Goal: Task Accomplishment & Management: Manage account settings

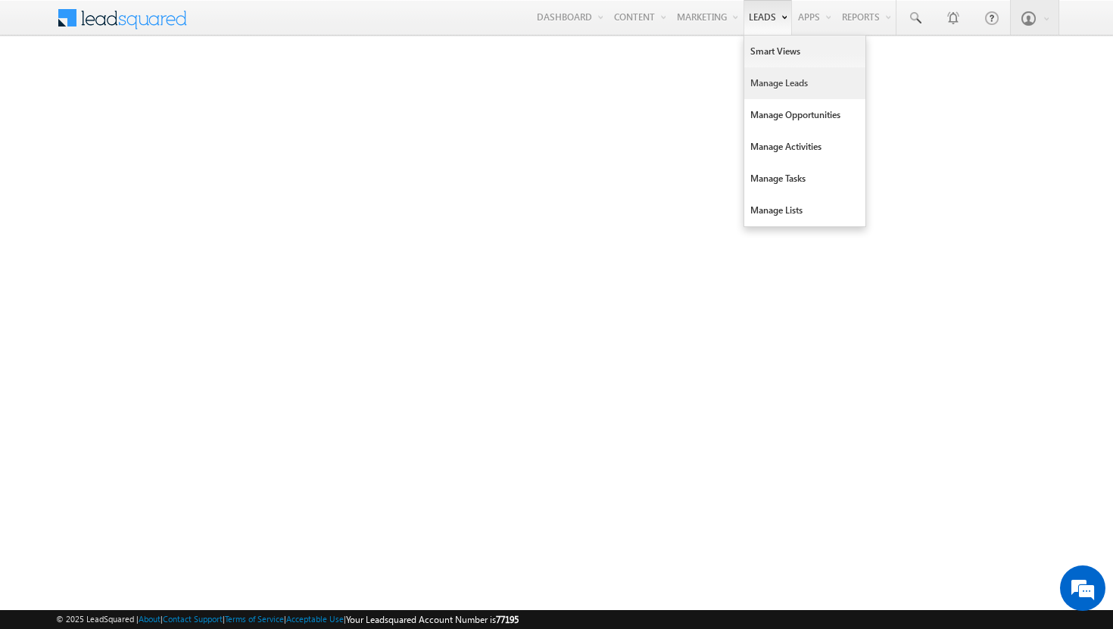
click at [759, 81] on link "Manage Leads" at bounding box center [804, 83] width 121 height 32
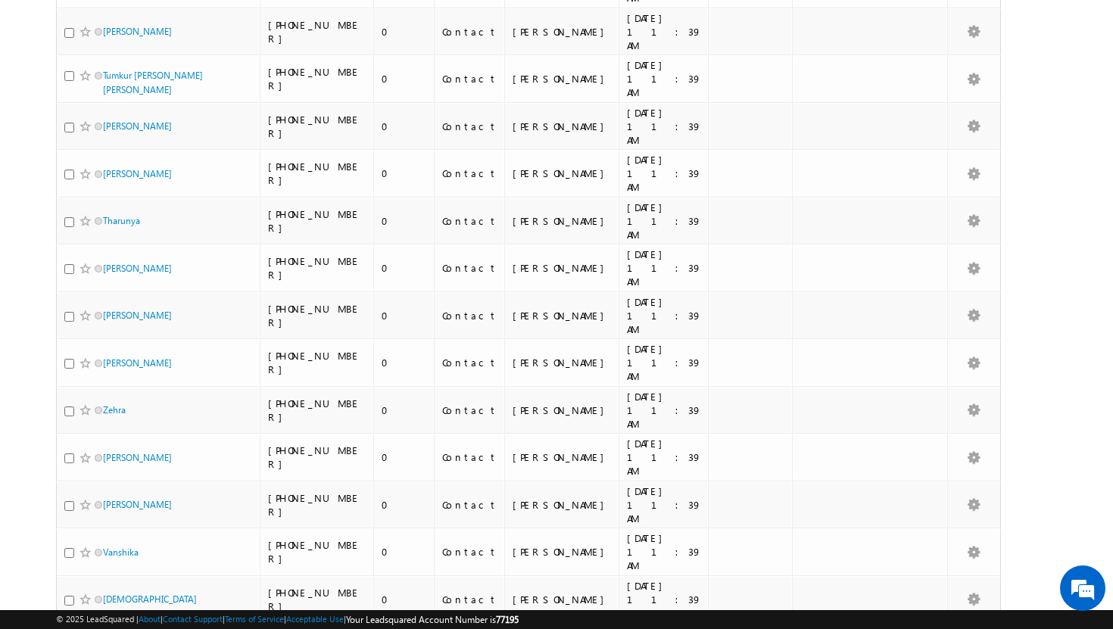
scroll to position [3151, 0]
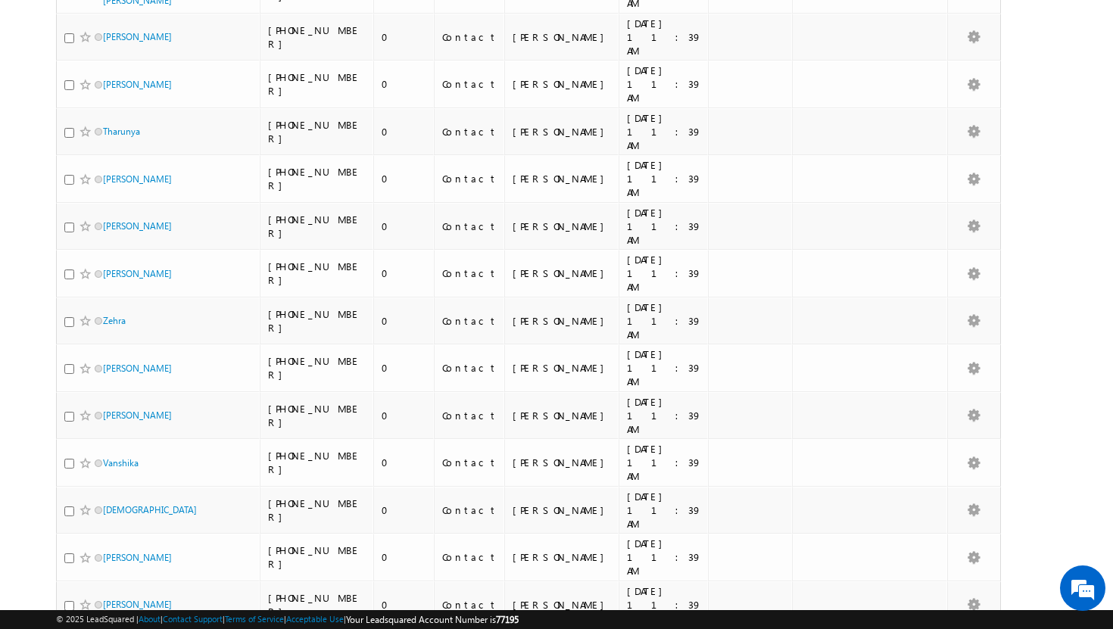
click at [102, 588] on li "50" at bounding box center [107, 586] width 36 height 15
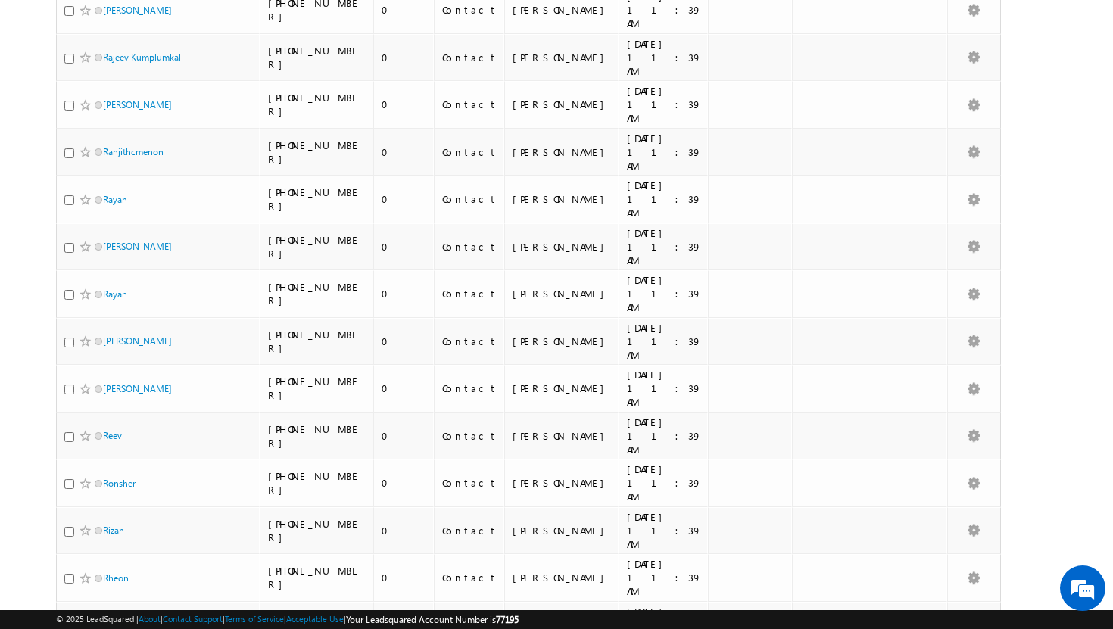
scroll to position [0, 0]
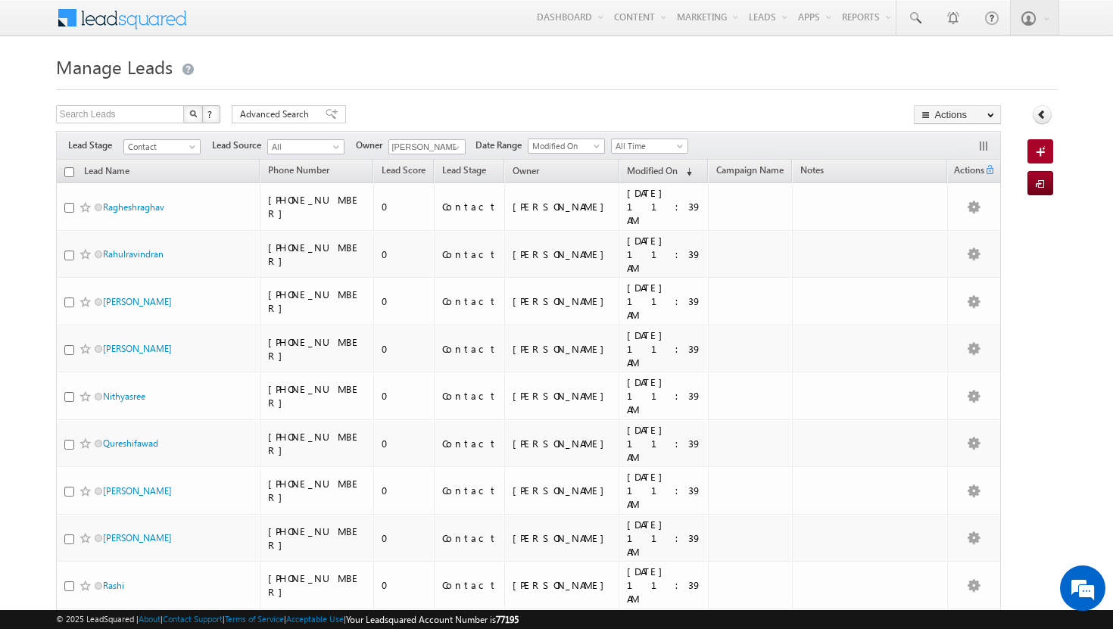
click at [69, 173] on input "checkbox" at bounding box center [69, 172] width 10 height 10
checkbox input "true"
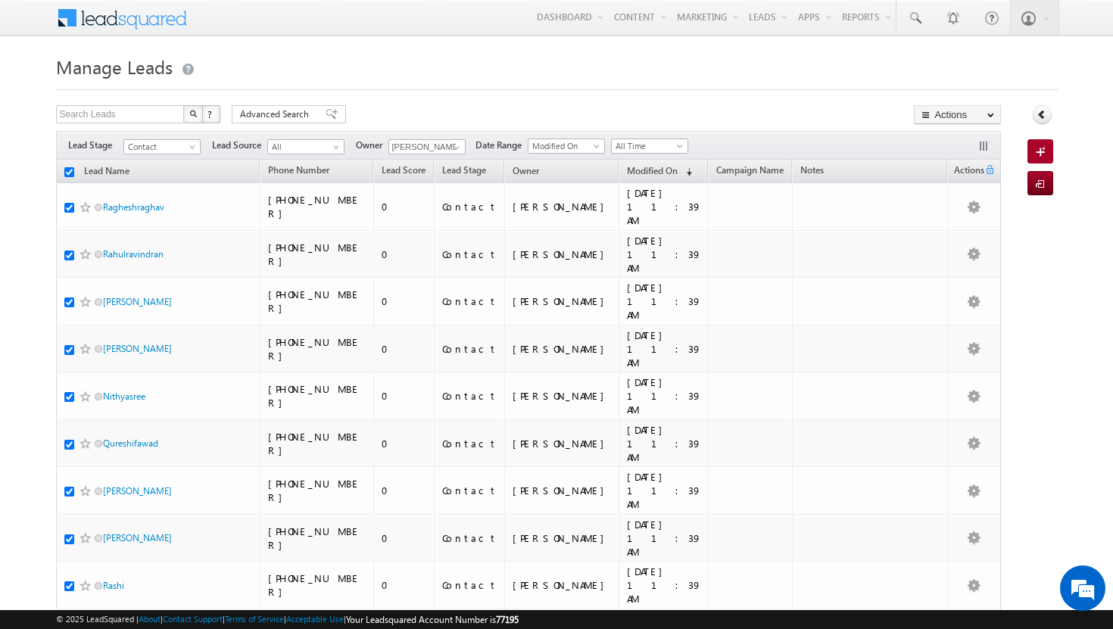
checkbox input "true"
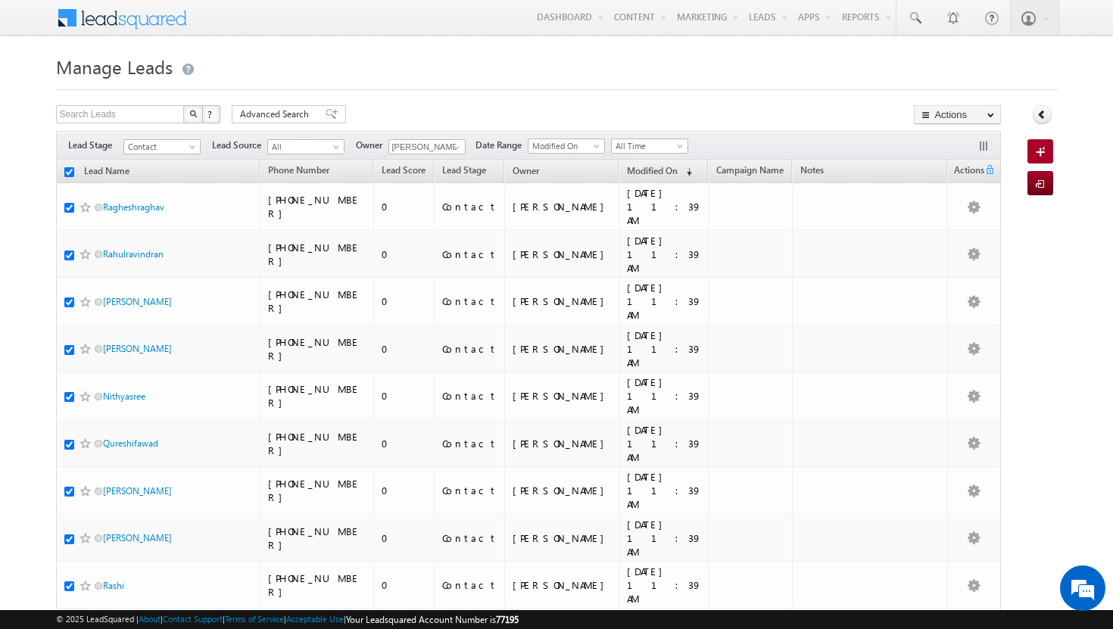
checkbox input "true"
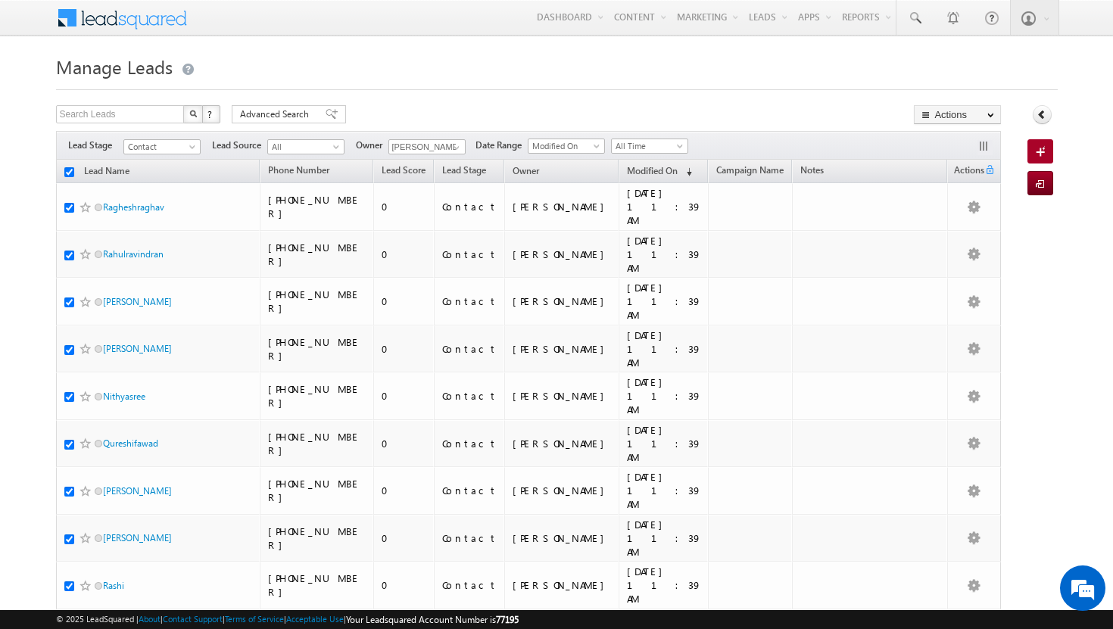
checkbox input "true"
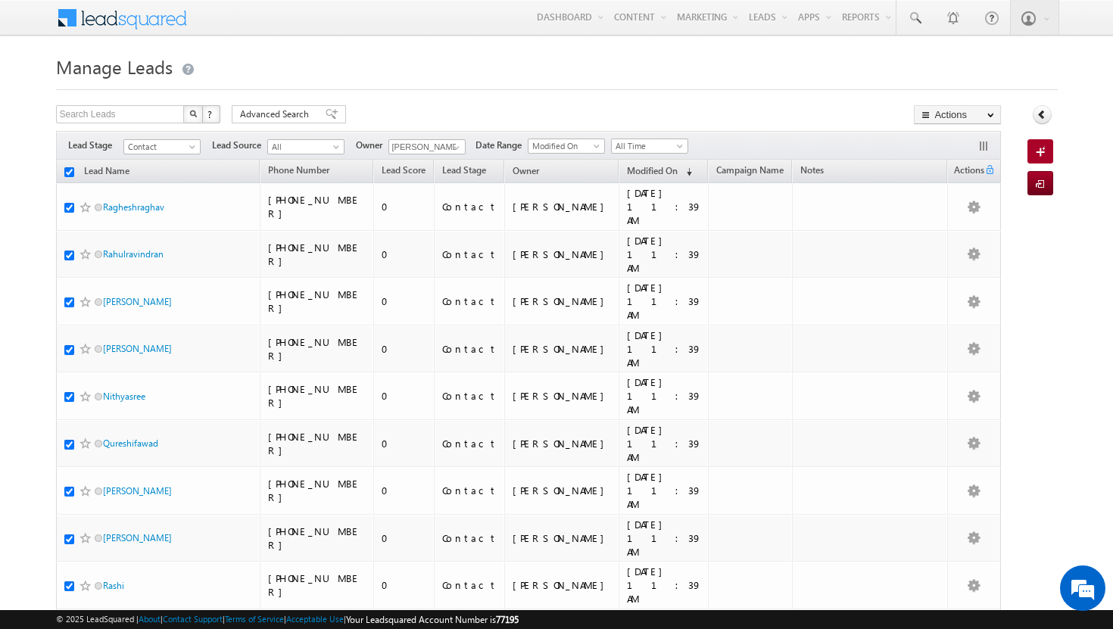
checkbox input "true"
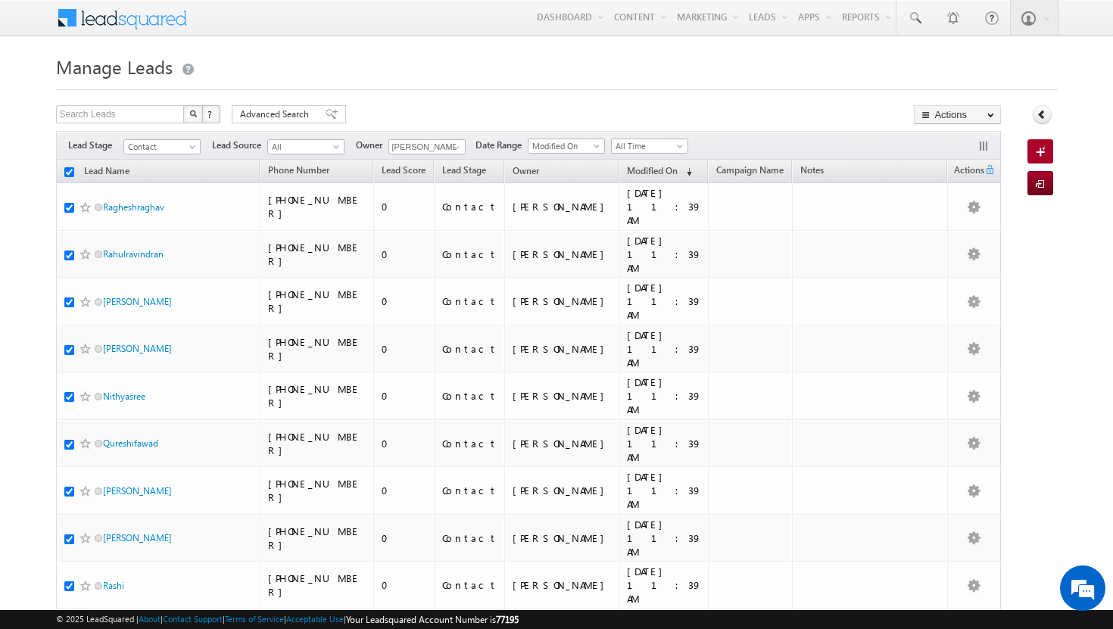
checkbox input "true"
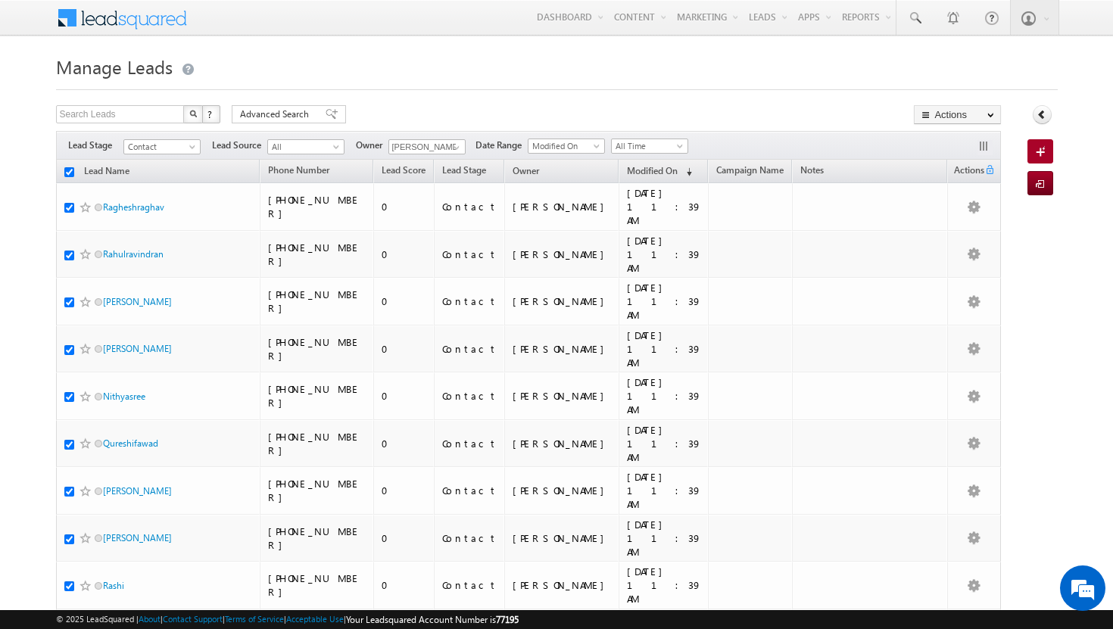
checkbox input "true"
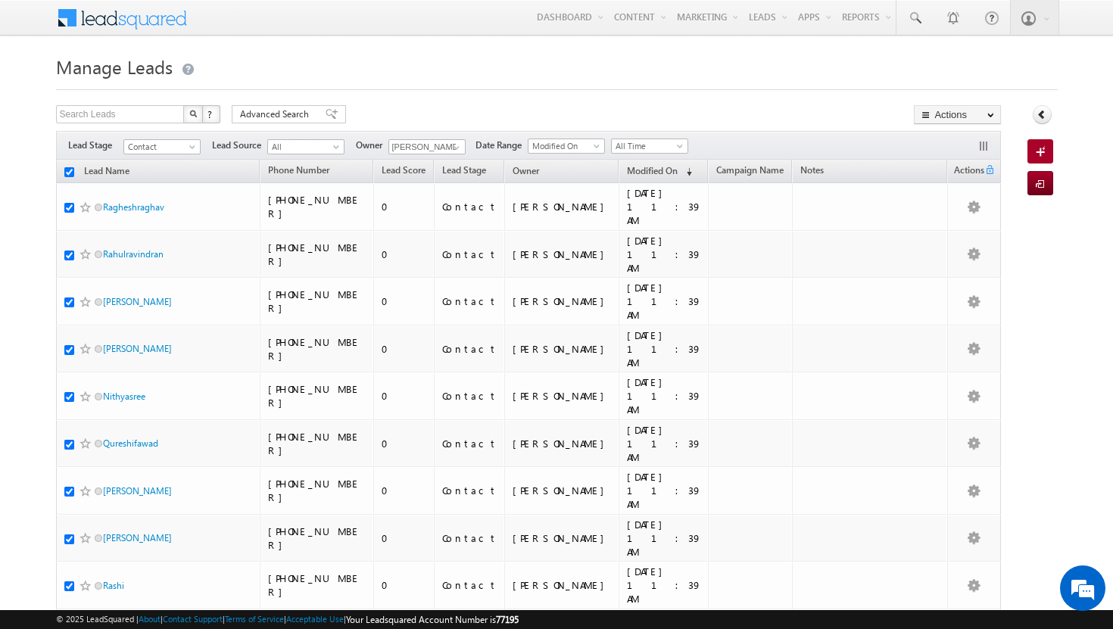
checkbox input "true"
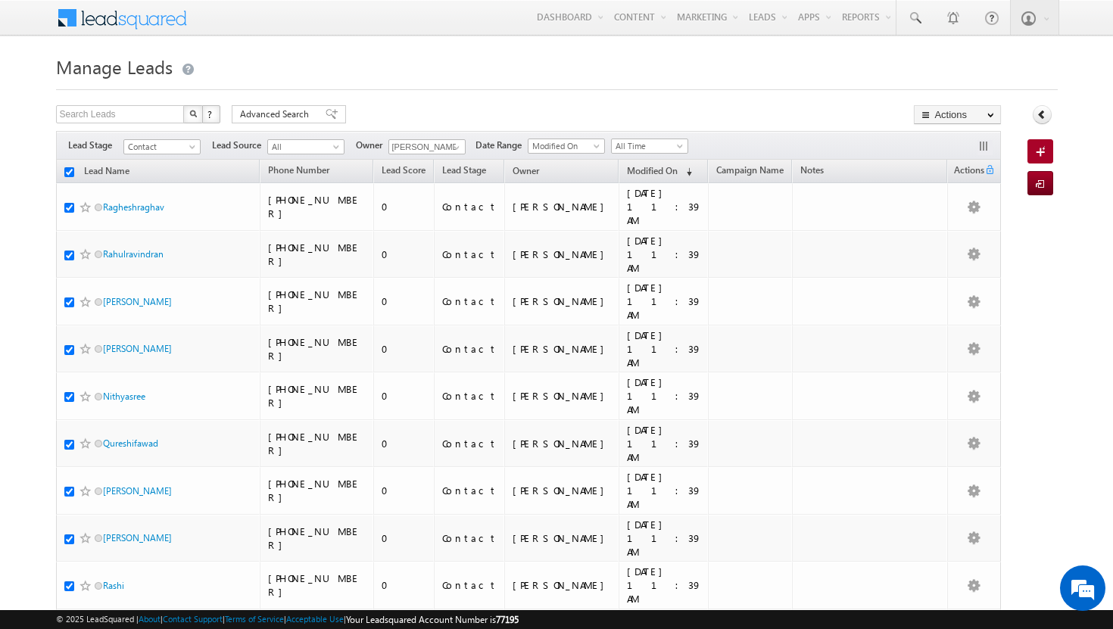
checkbox input "true"
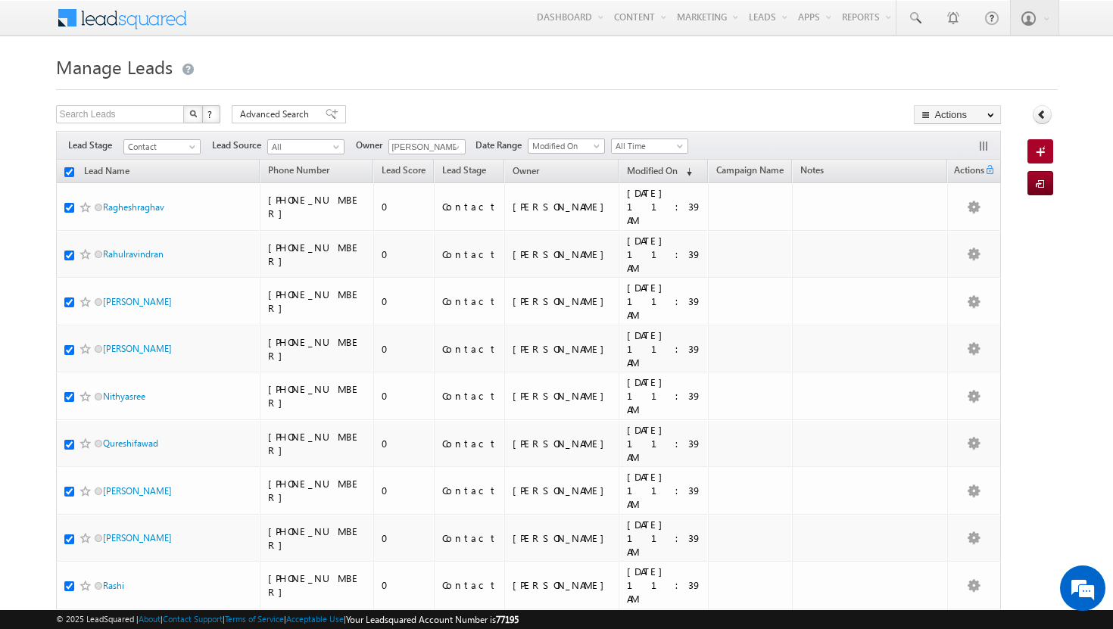
checkbox input "true"
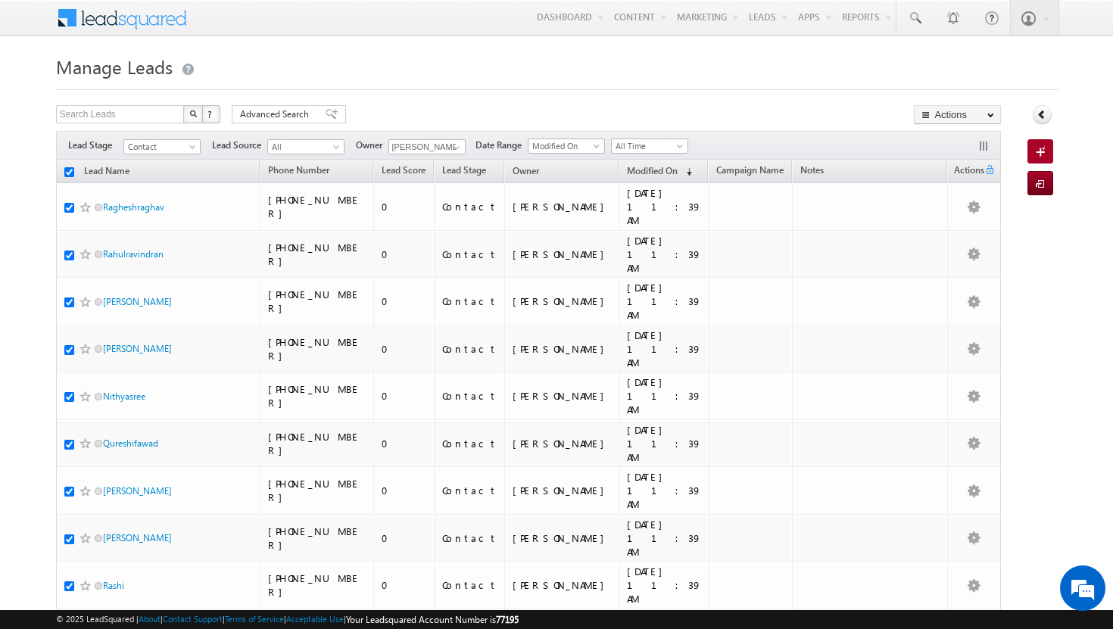
checkbox input "true"
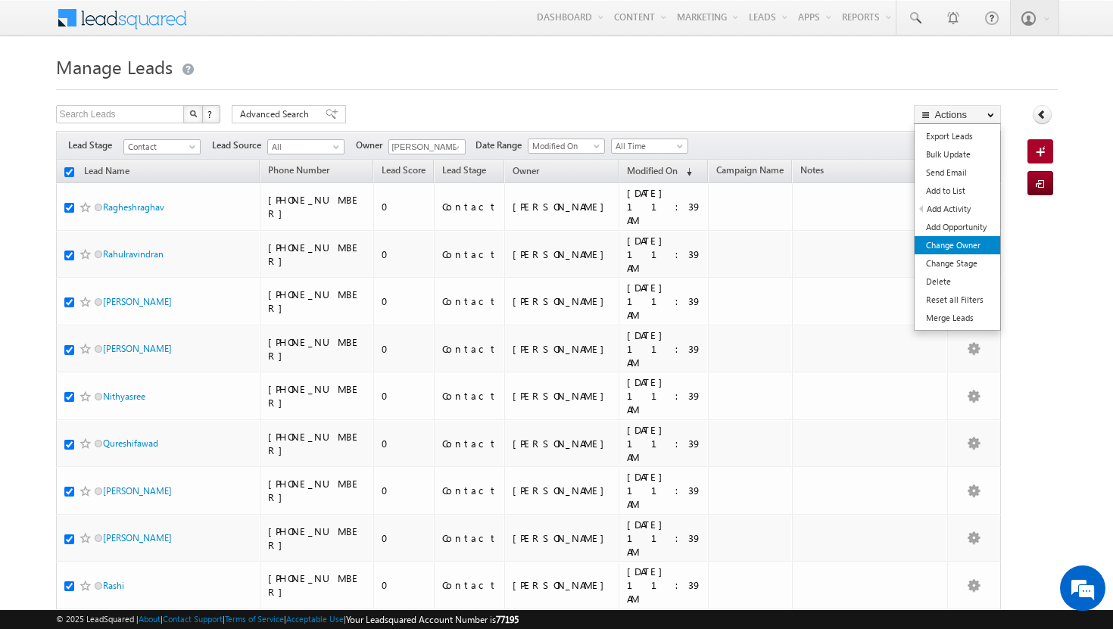
click at [956, 241] on link "Change Owner" at bounding box center [957, 245] width 86 height 18
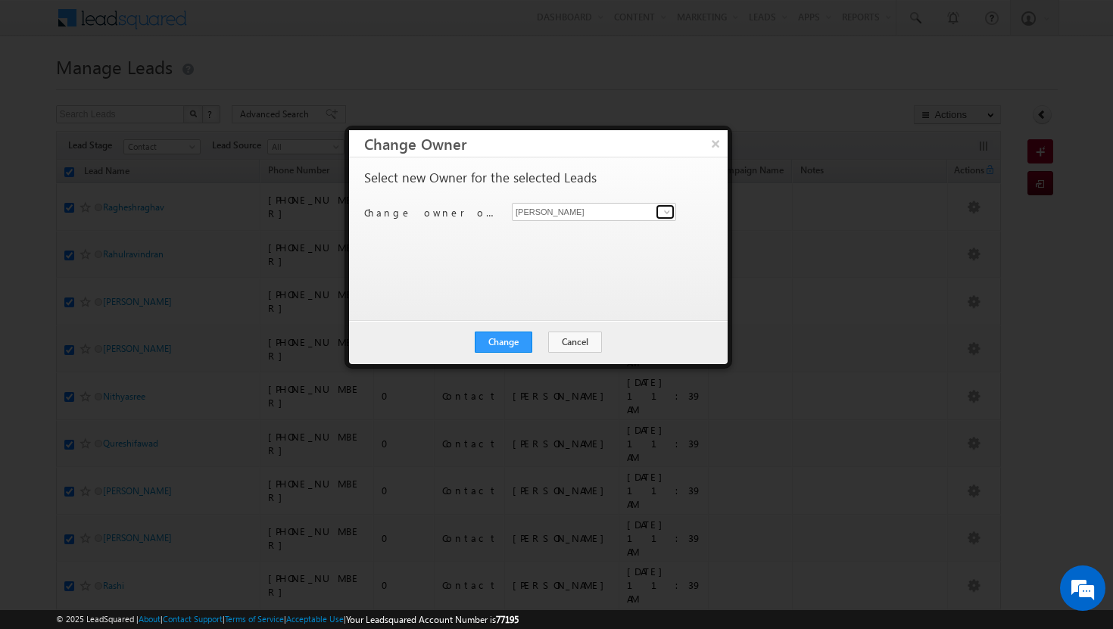
click at [673, 213] on link at bounding box center [665, 211] width 19 height 15
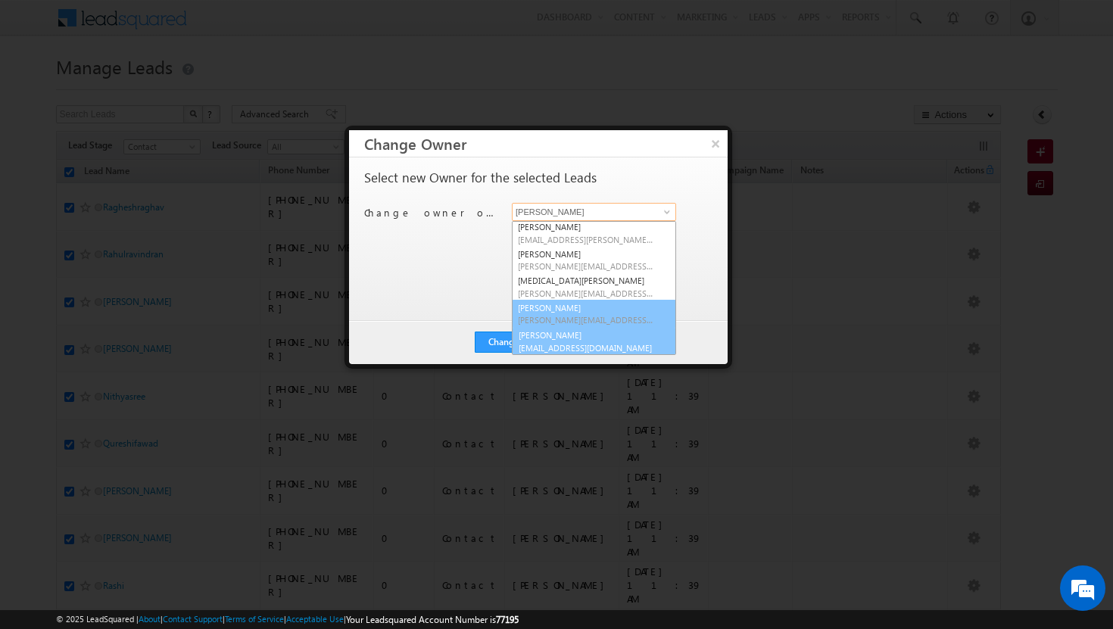
scroll to position [137, 0]
click at [586, 329] on link "[PERSON_NAME] [PERSON_NAME][EMAIL_ADDRESS][DOMAIN_NAME]" at bounding box center [594, 340] width 164 height 29
type input "[PERSON_NAME]"
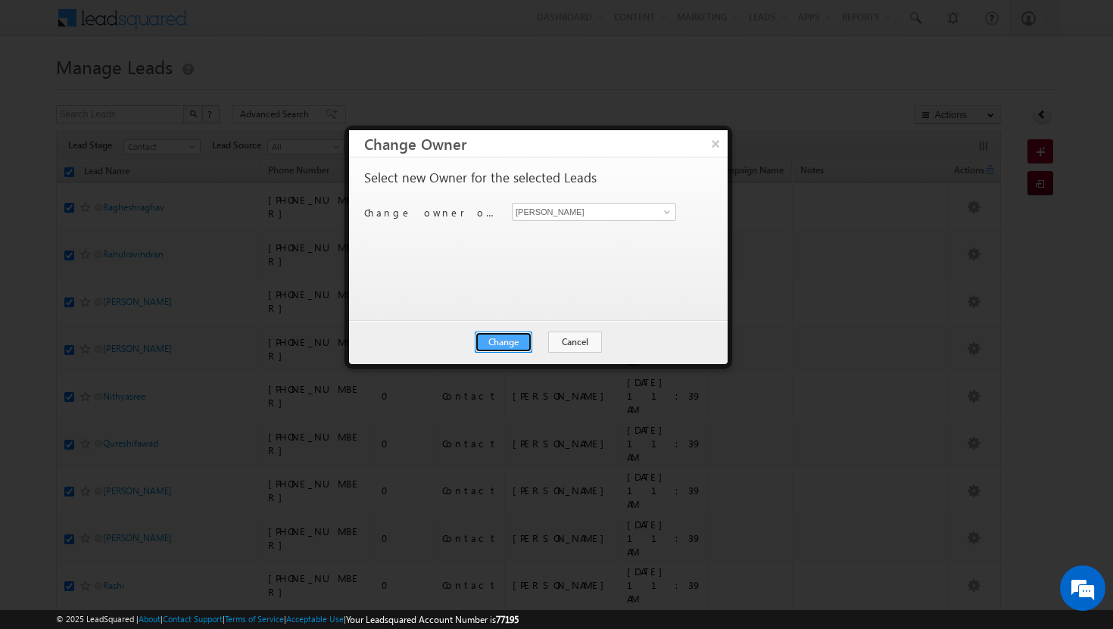
click at [519, 337] on button "Change" at bounding box center [504, 342] width 58 height 21
click at [539, 338] on button "Close" at bounding box center [540, 342] width 48 height 21
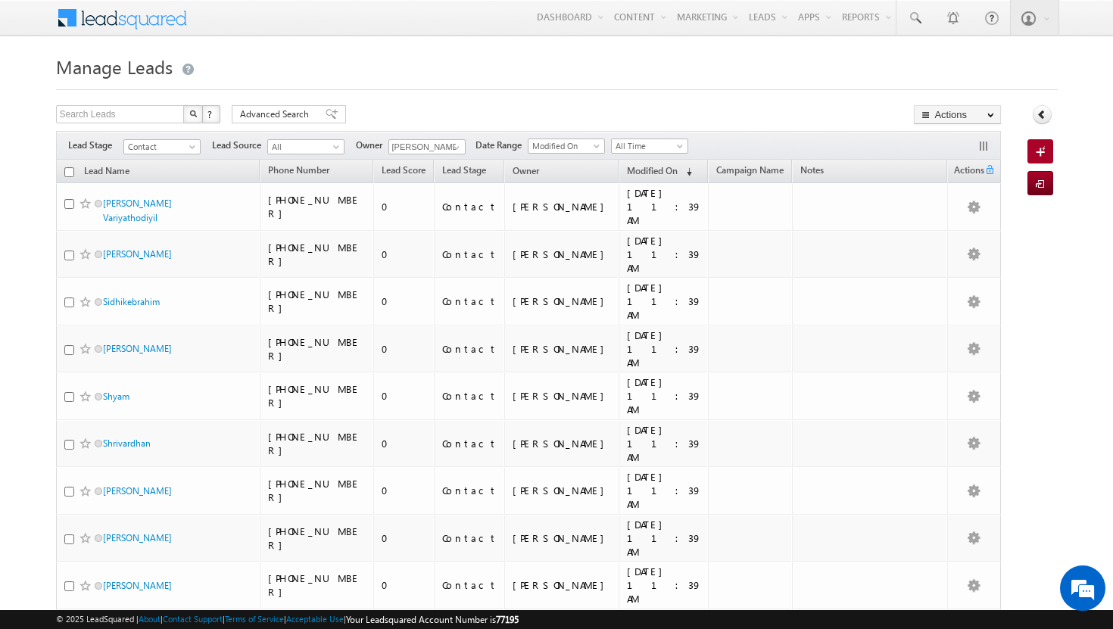
click at [70, 172] on input "checkbox" at bounding box center [69, 172] width 10 height 10
checkbox input "true"
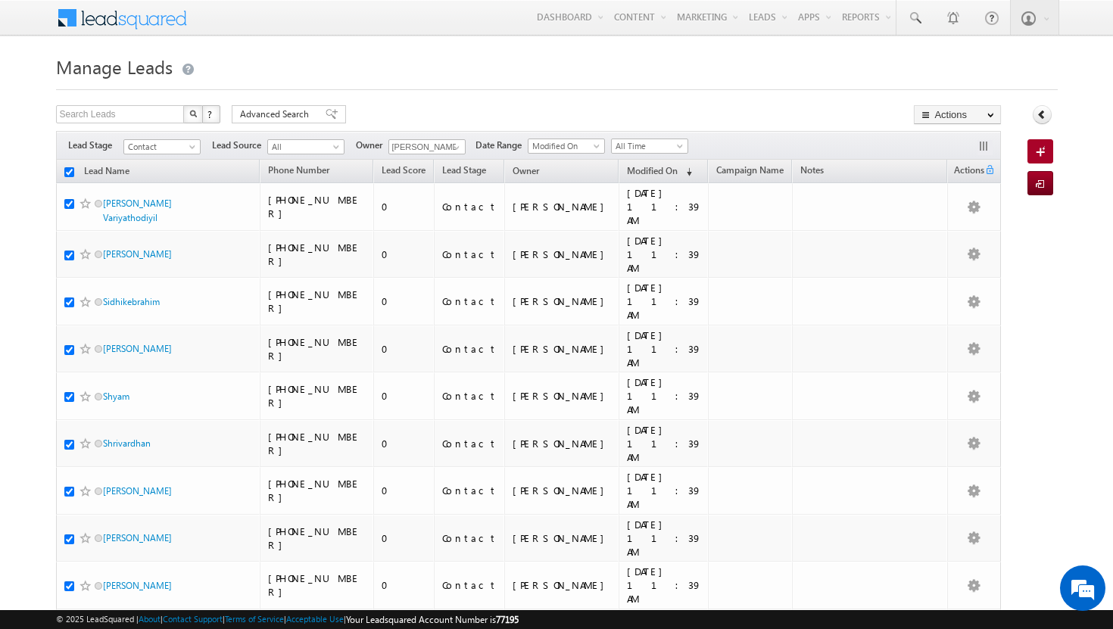
checkbox input "true"
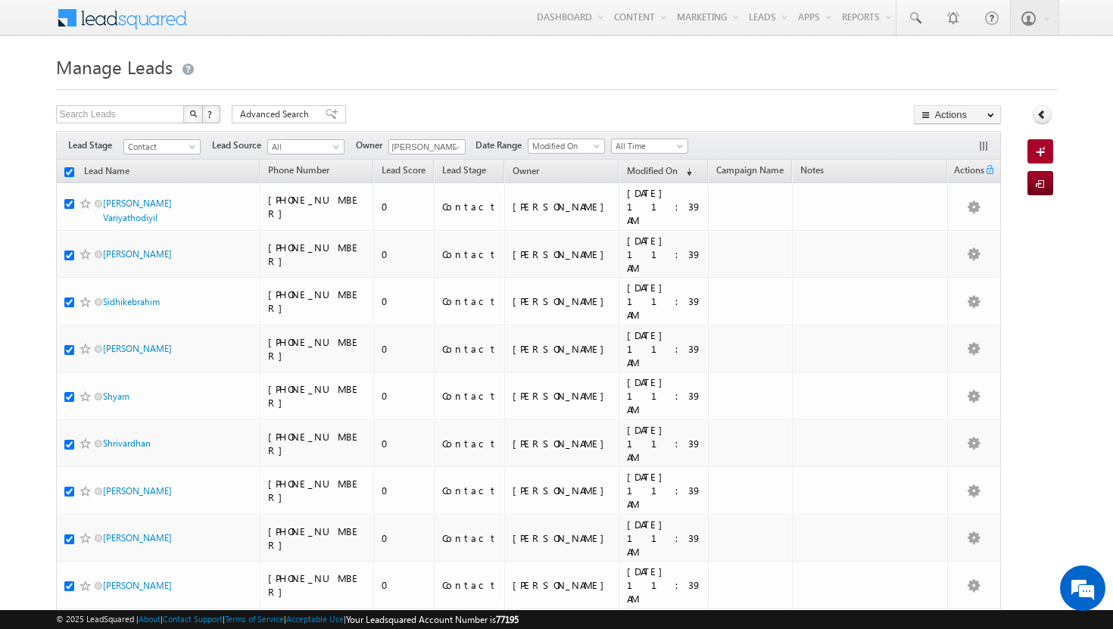
checkbox input "true"
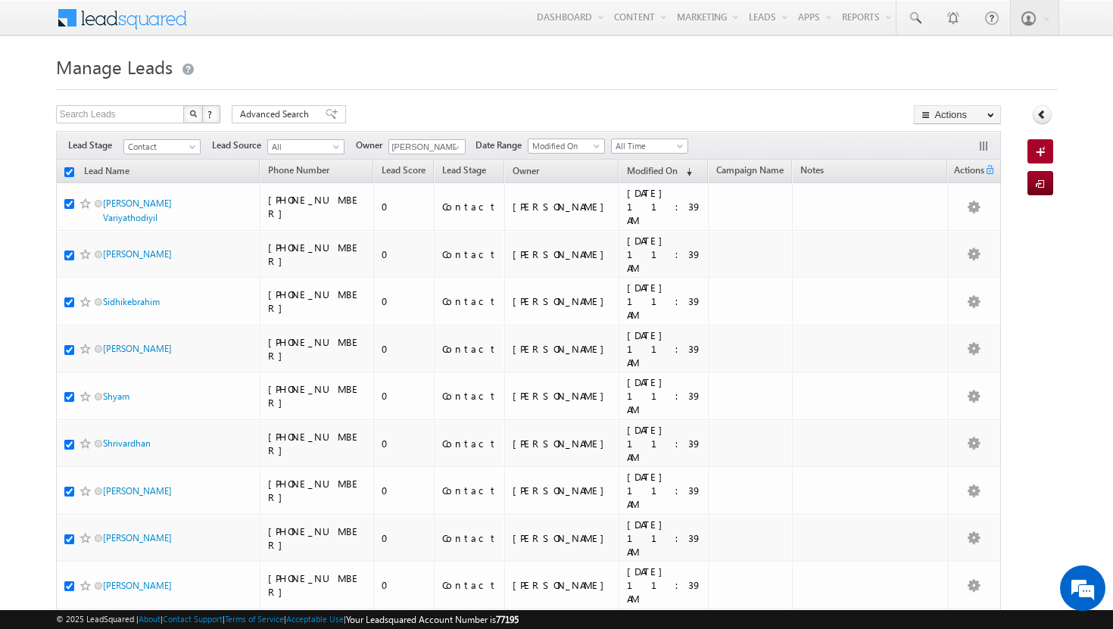
checkbox input "true"
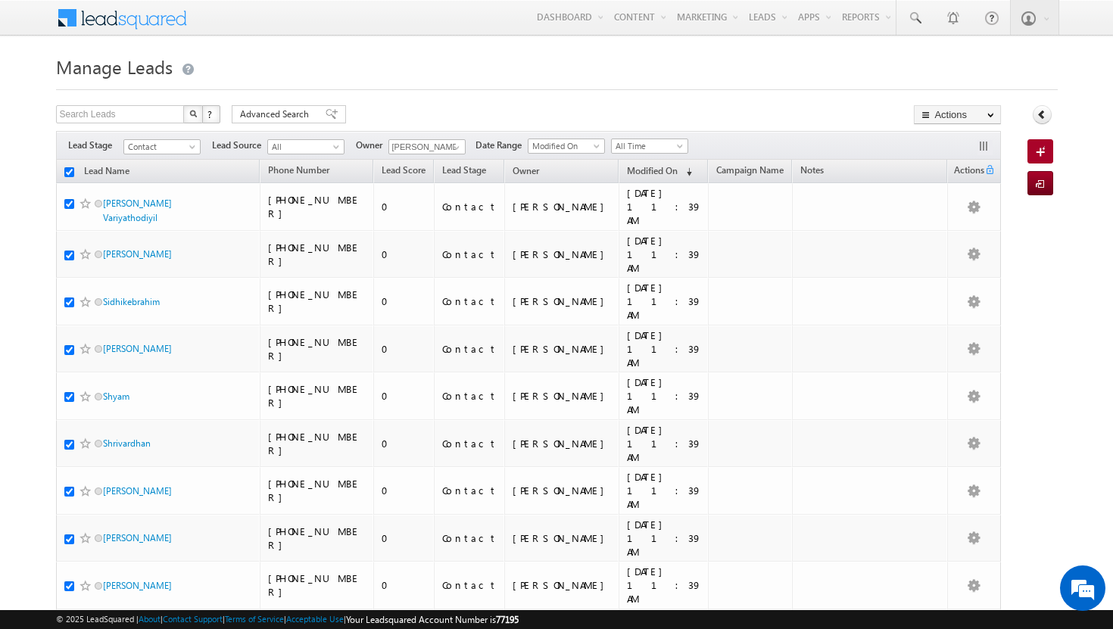
checkbox input "true"
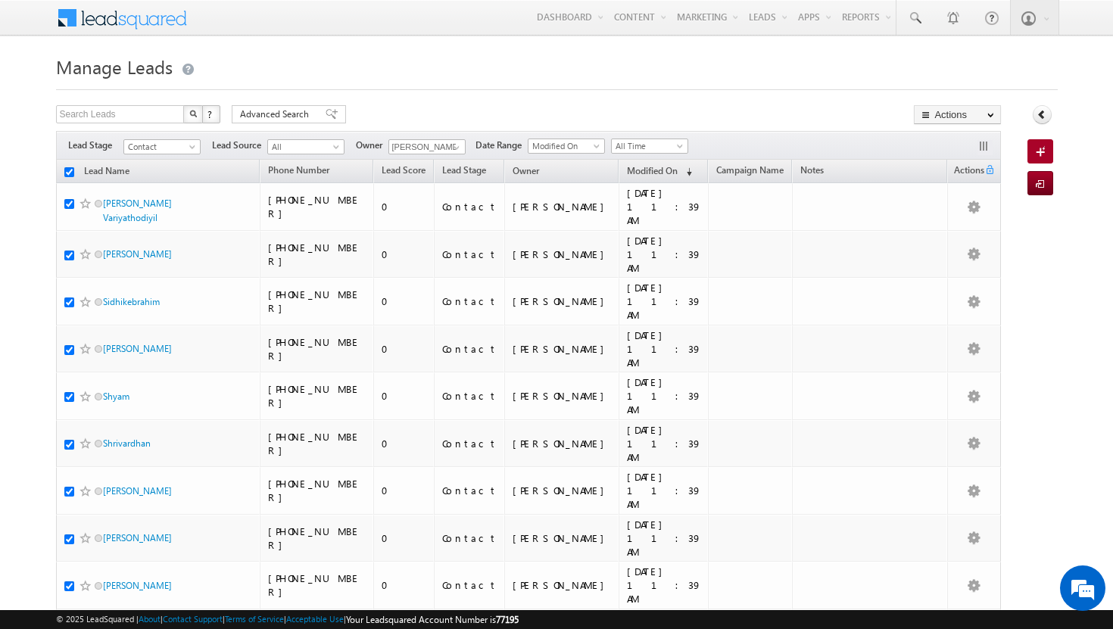
checkbox input "true"
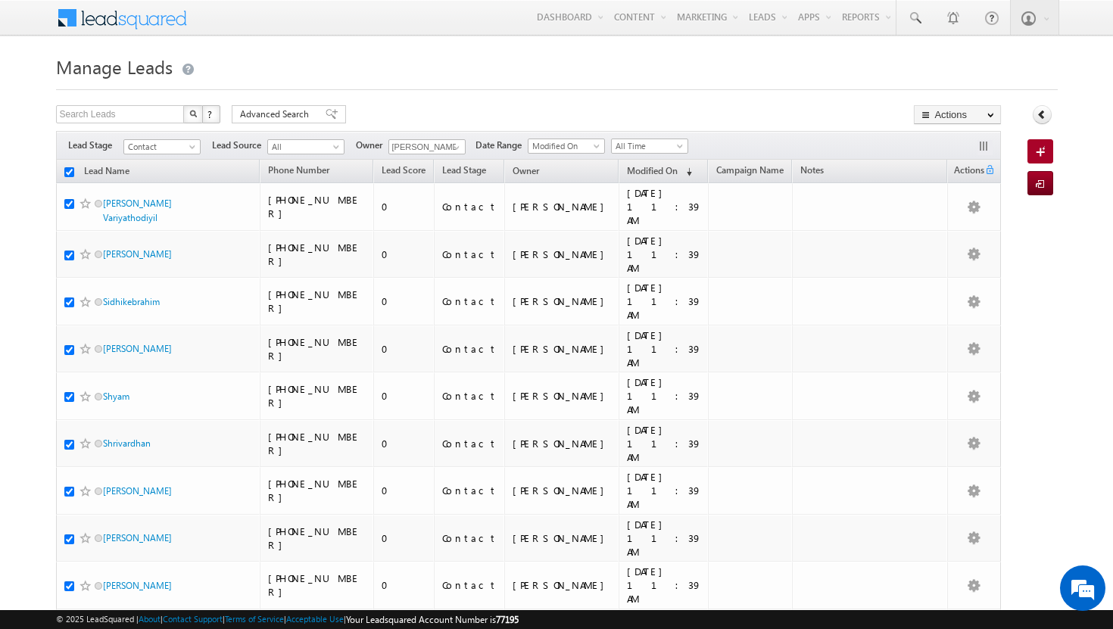
checkbox input "true"
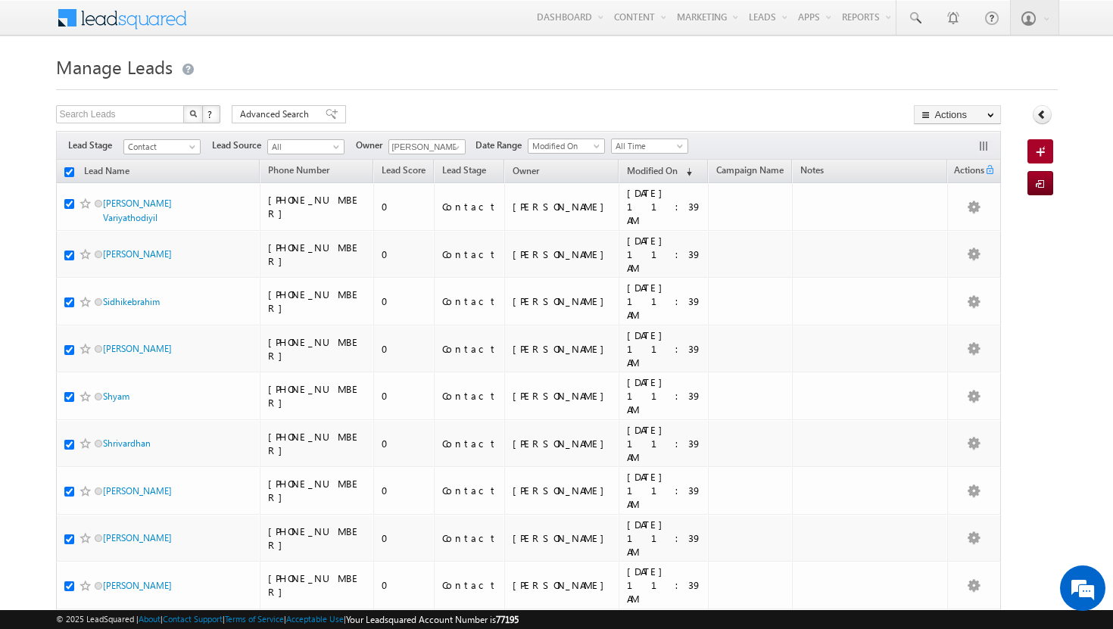
checkbox input "true"
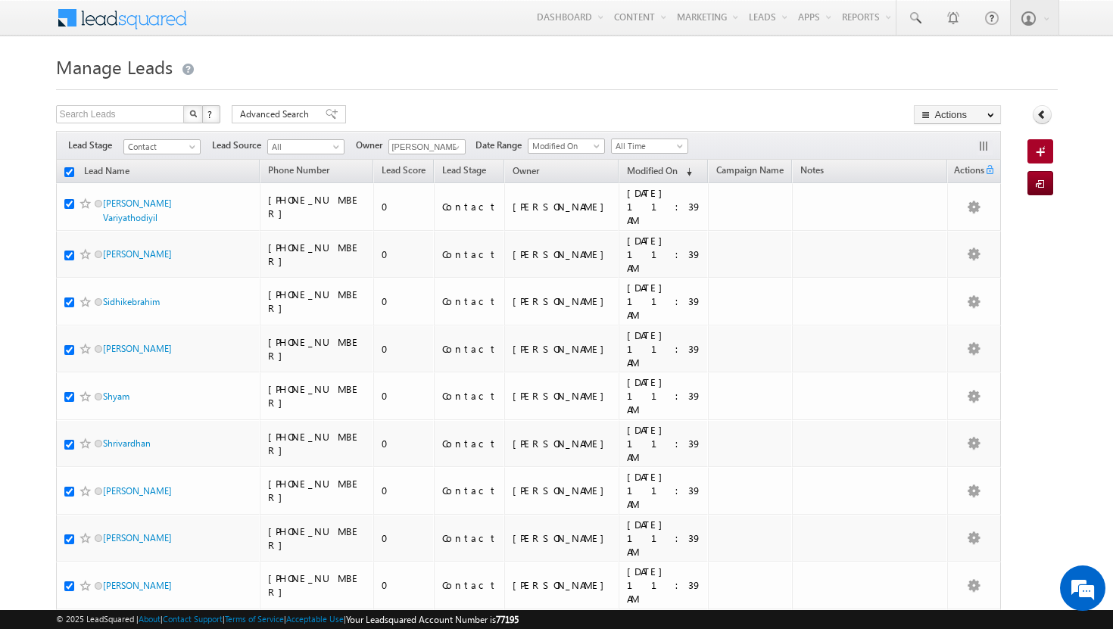
checkbox input "true"
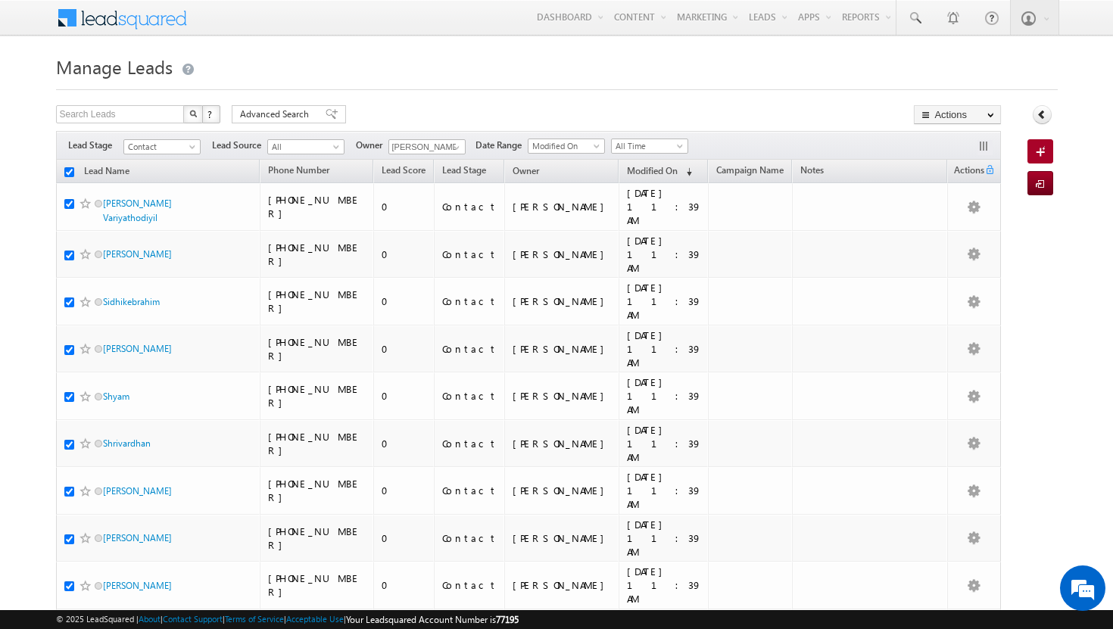
checkbox input "true"
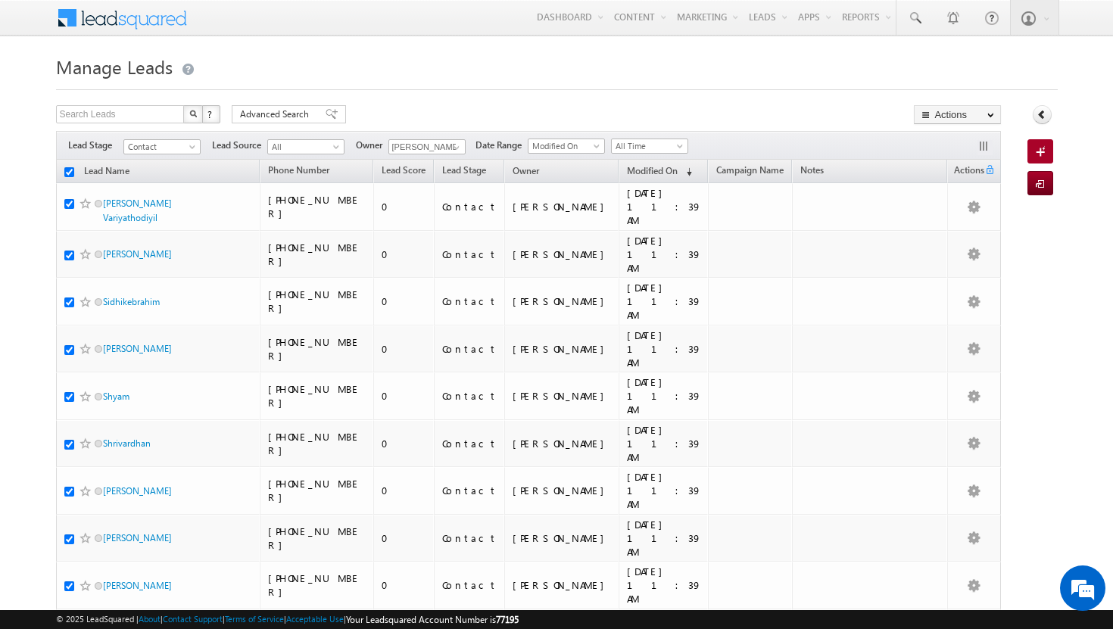
checkbox input "true"
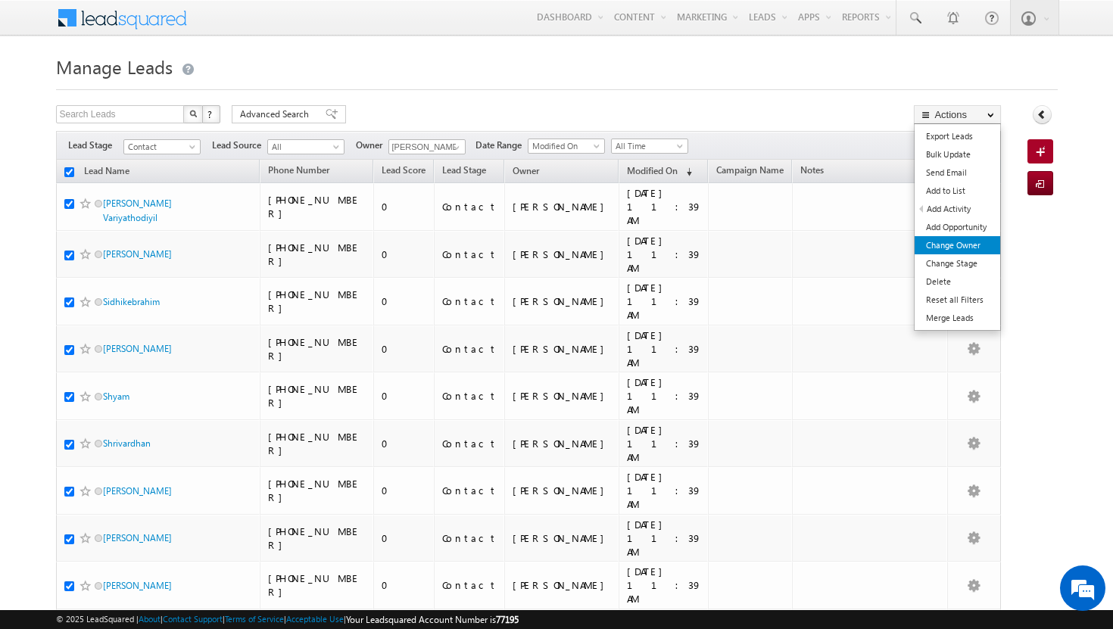
click at [964, 238] on link "Change Owner" at bounding box center [957, 245] width 86 height 18
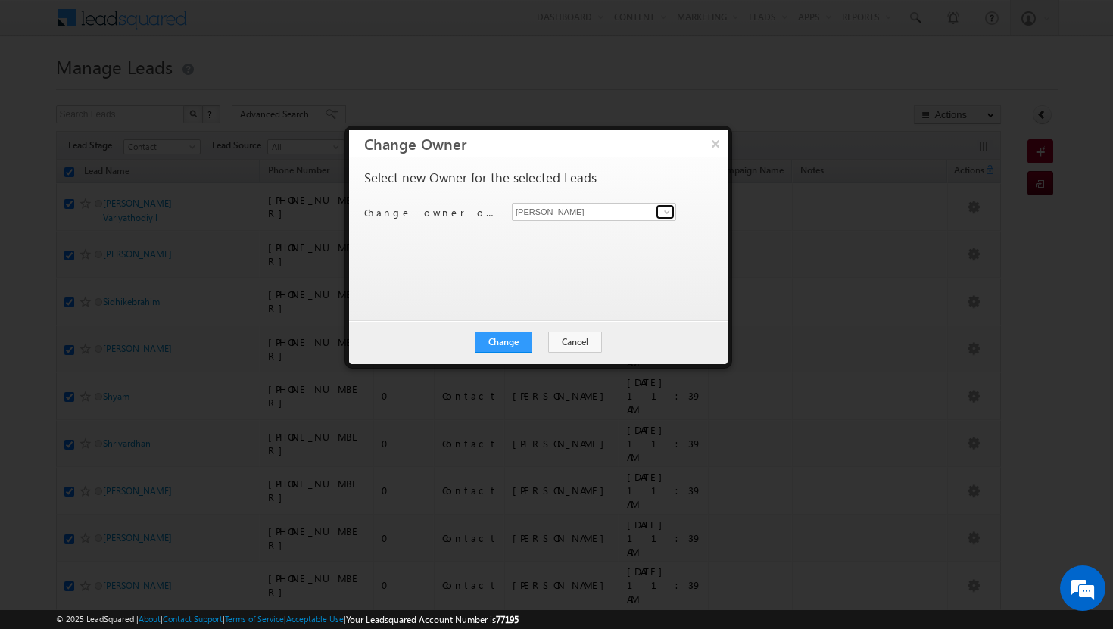
click at [671, 212] on span at bounding box center [667, 212] width 12 height 12
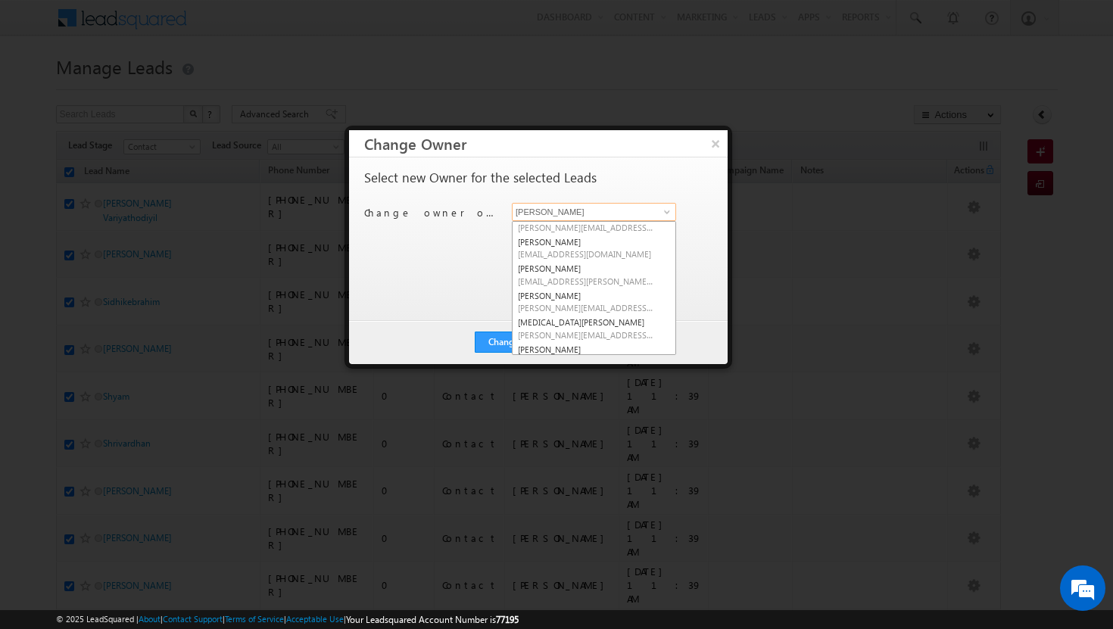
scroll to position [96, 0]
click at [604, 318] on link "[MEDICAL_DATA][PERSON_NAME] [MEDICAL_DATA][PERSON_NAME][EMAIL_ADDRESS][DOMAIN_N…" at bounding box center [594, 327] width 164 height 29
type input "[MEDICAL_DATA][PERSON_NAME]"
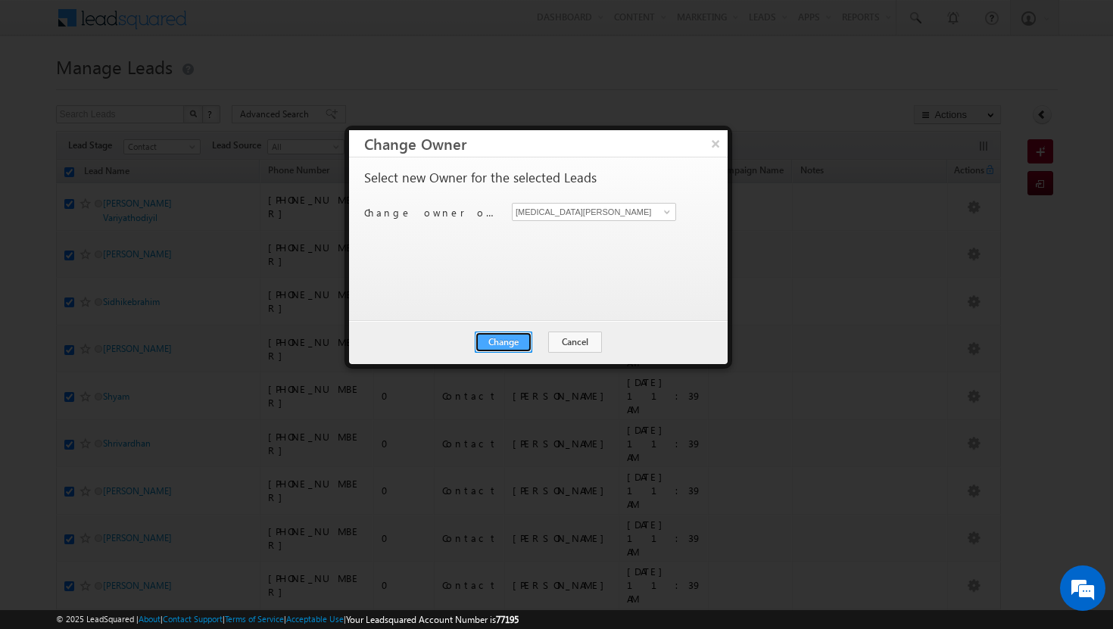
click at [518, 338] on button "Change" at bounding box center [504, 342] width 58 height 21
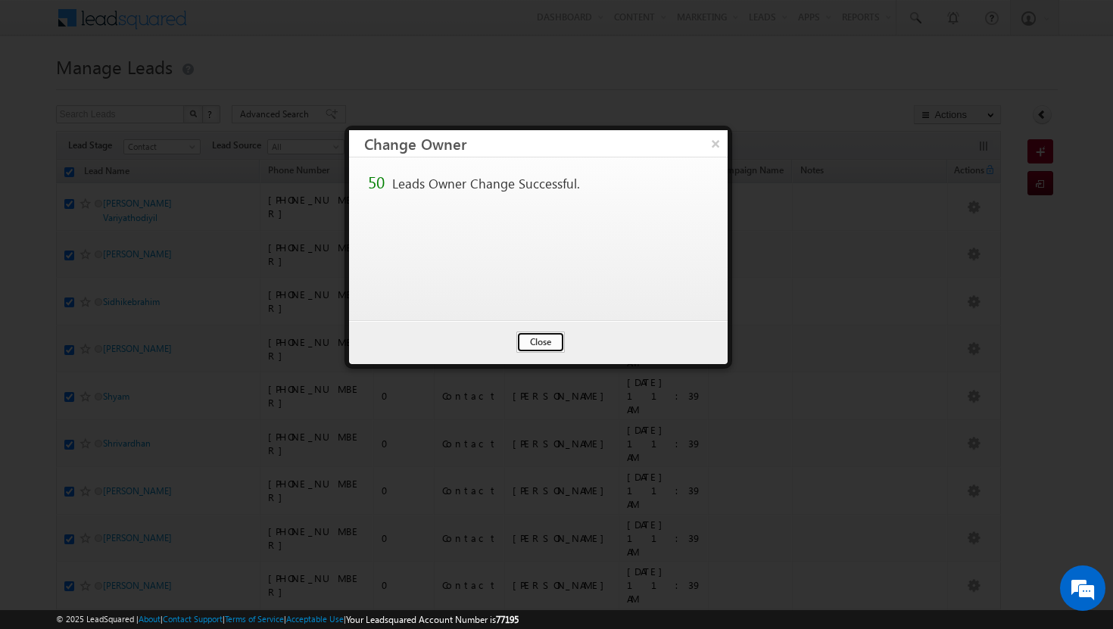
click at [528, 342] on button "Close" at bounding box center [540, 342] width 48 height 21
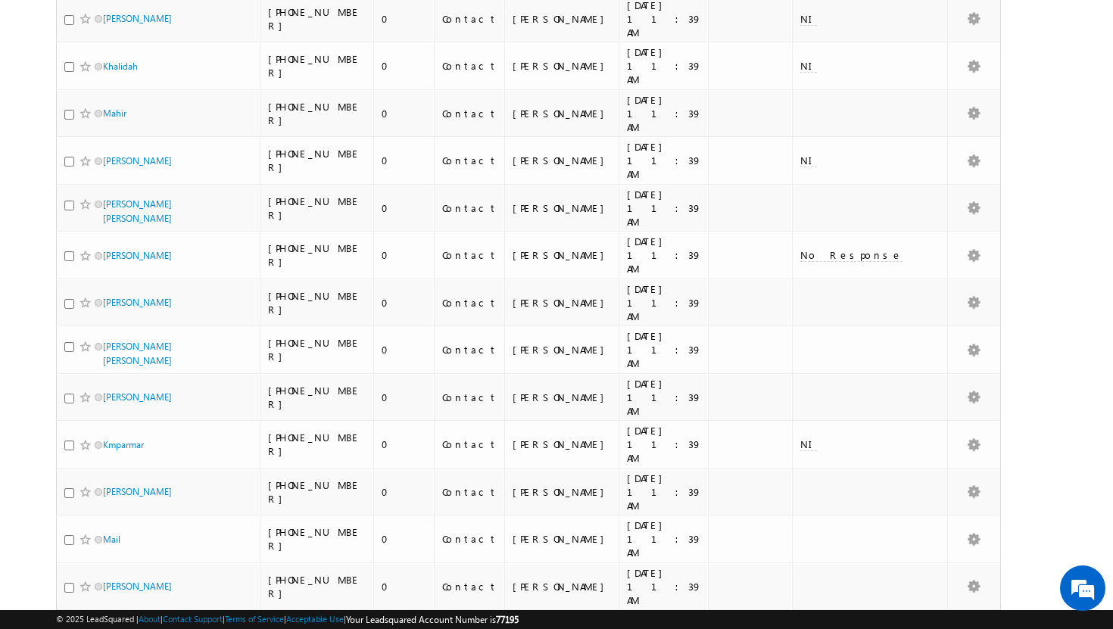
scroll to position [1428, 0]
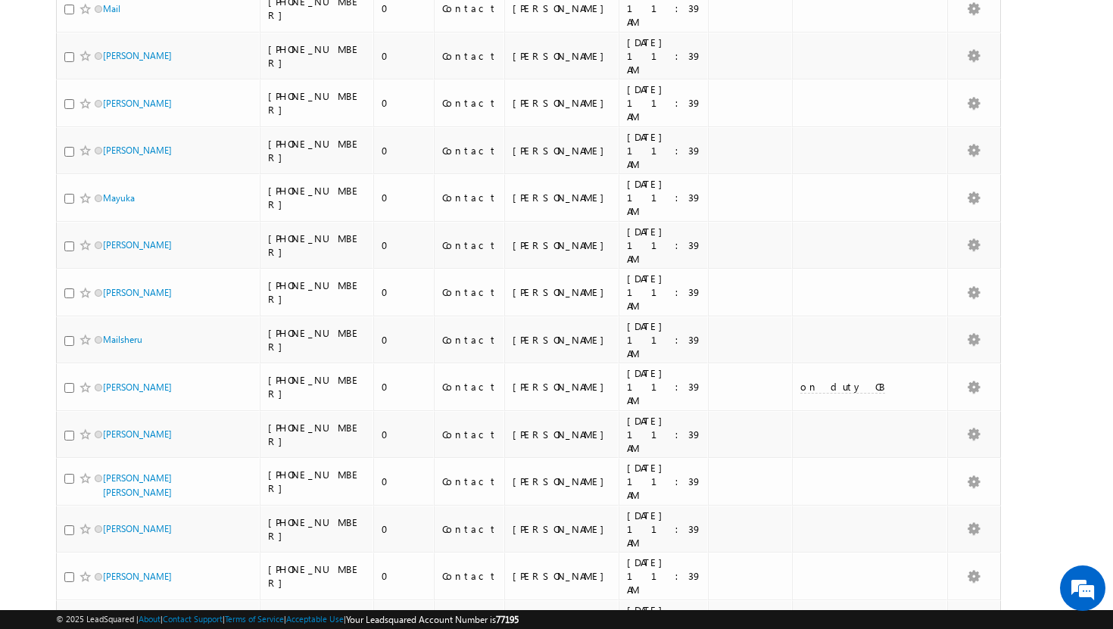
click at [113, 575] on li "25" at bounding box center [107, 571] width 36 height 15
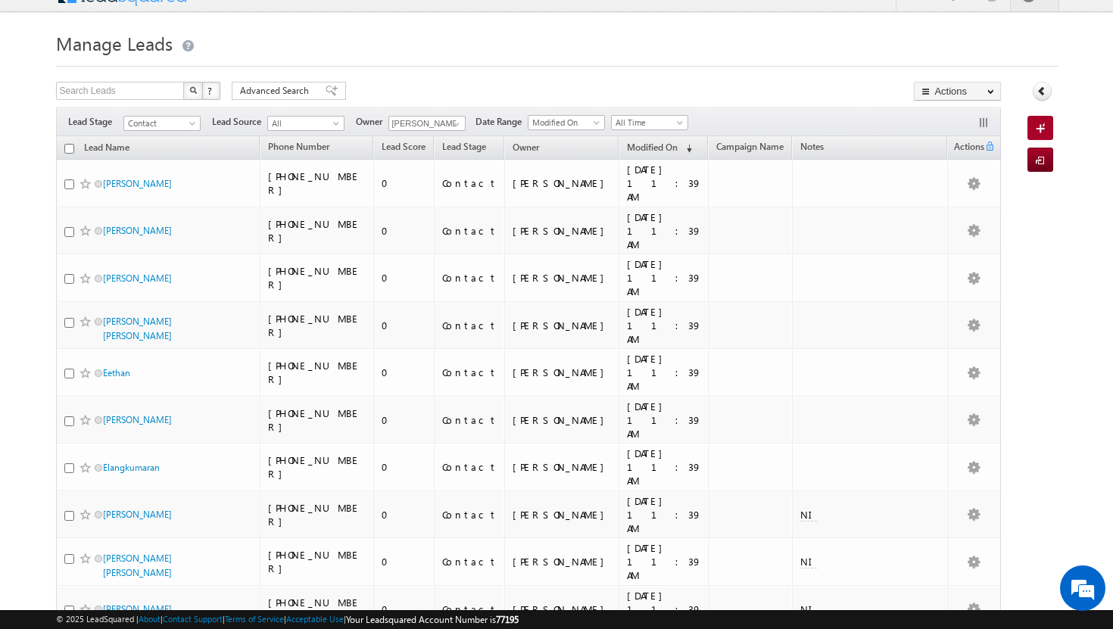
scroll to position [0, 0]
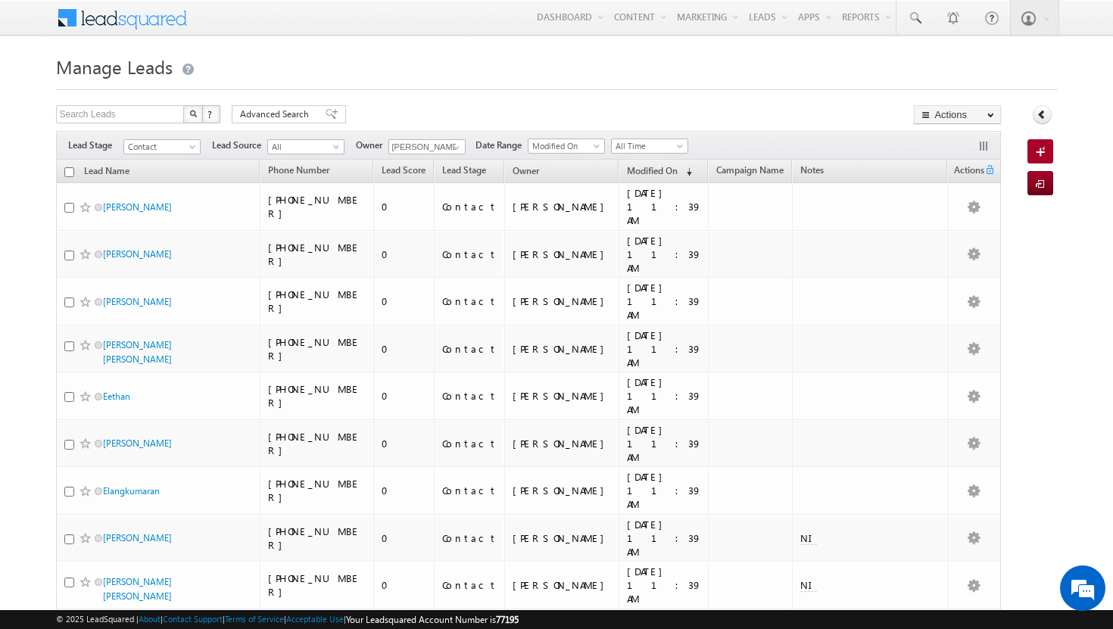
click at [70, 170] on input "checkbox" at bounding box center [69, 172] width 10 height 10
checkbox input "true"
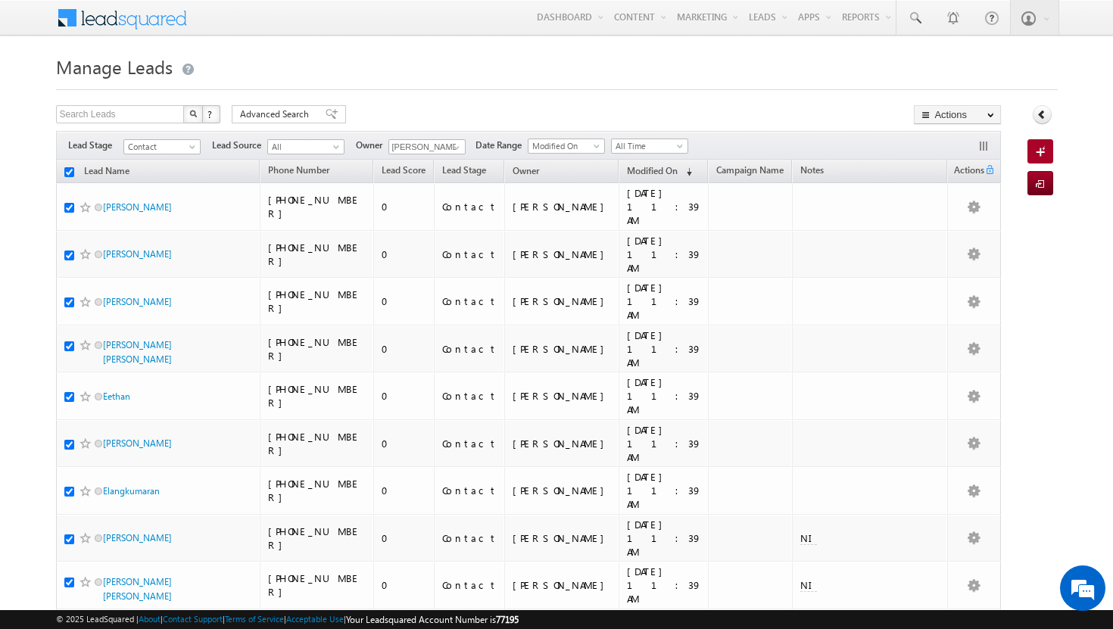
checkbox input "true"
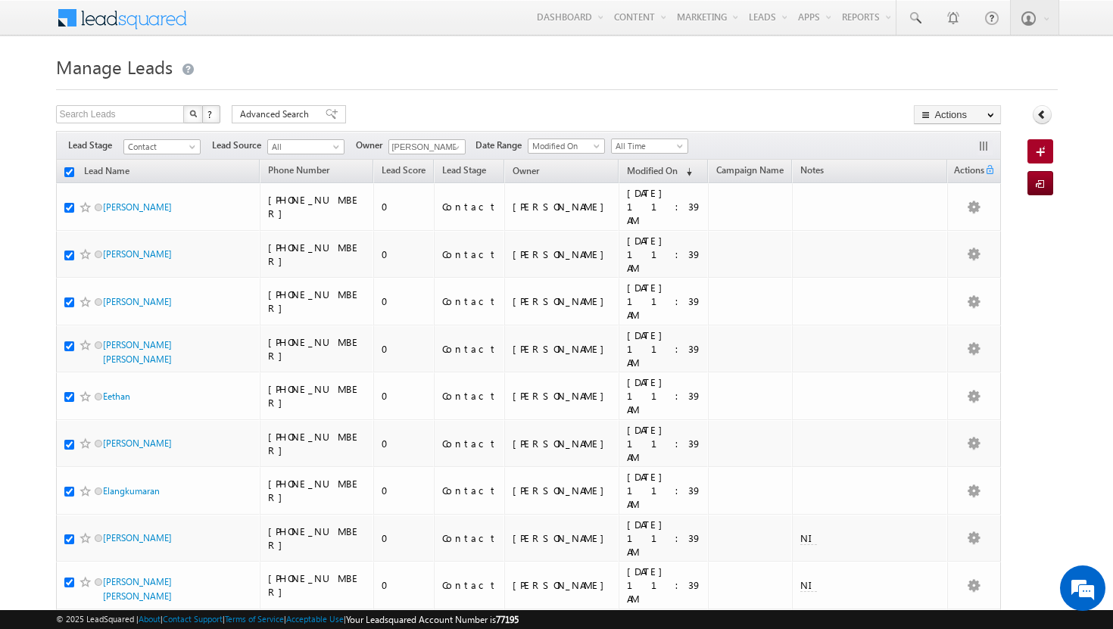
checkbox input "true"
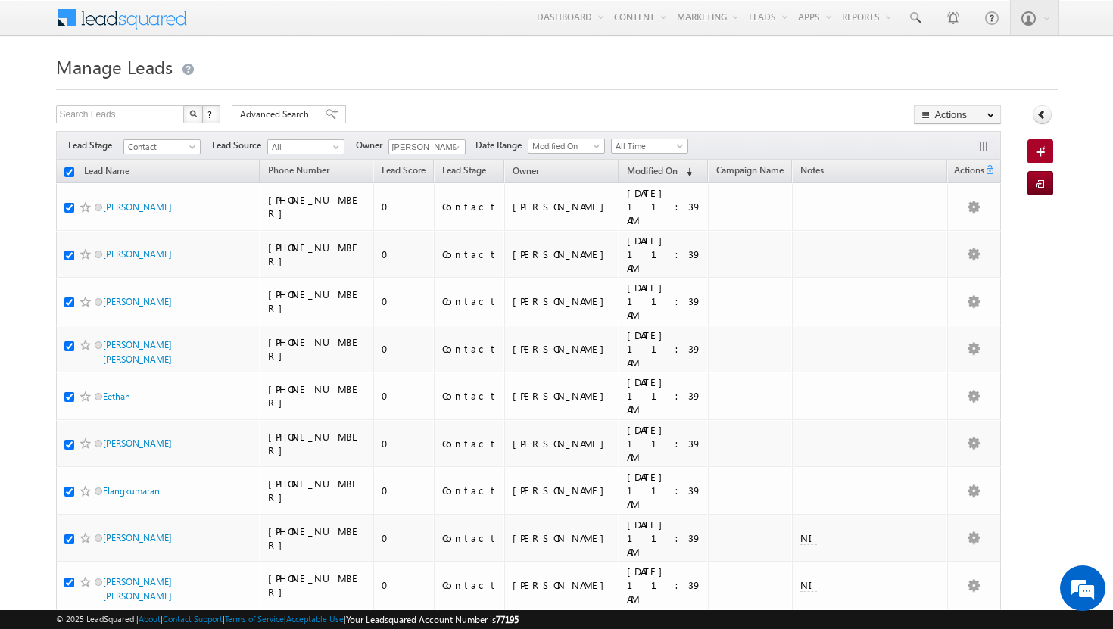
checkbox input "true"
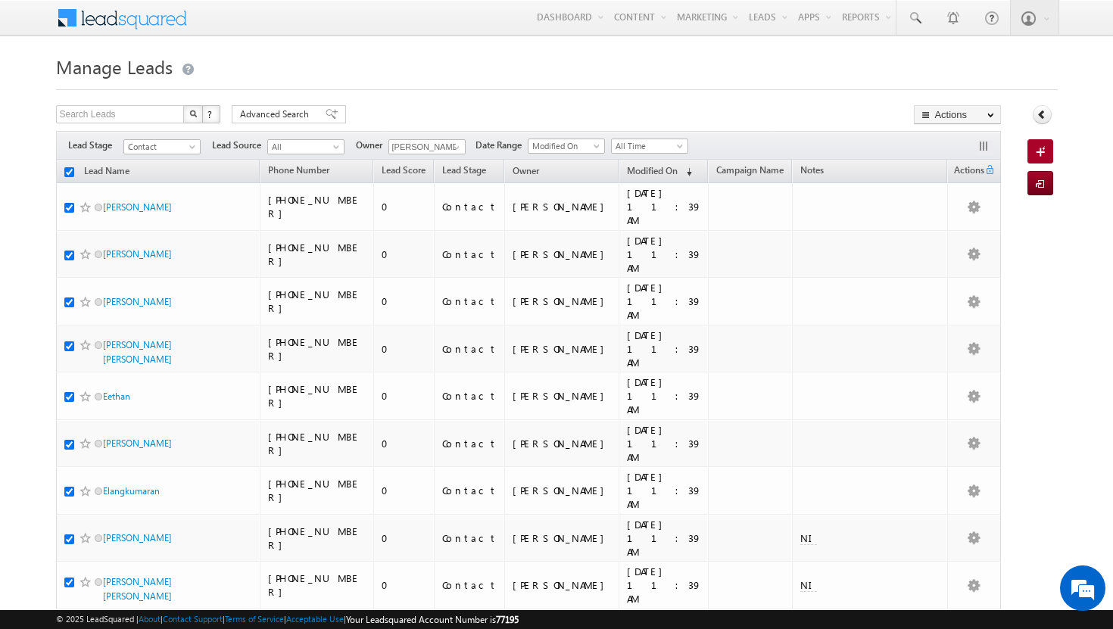
checkbox input "true"
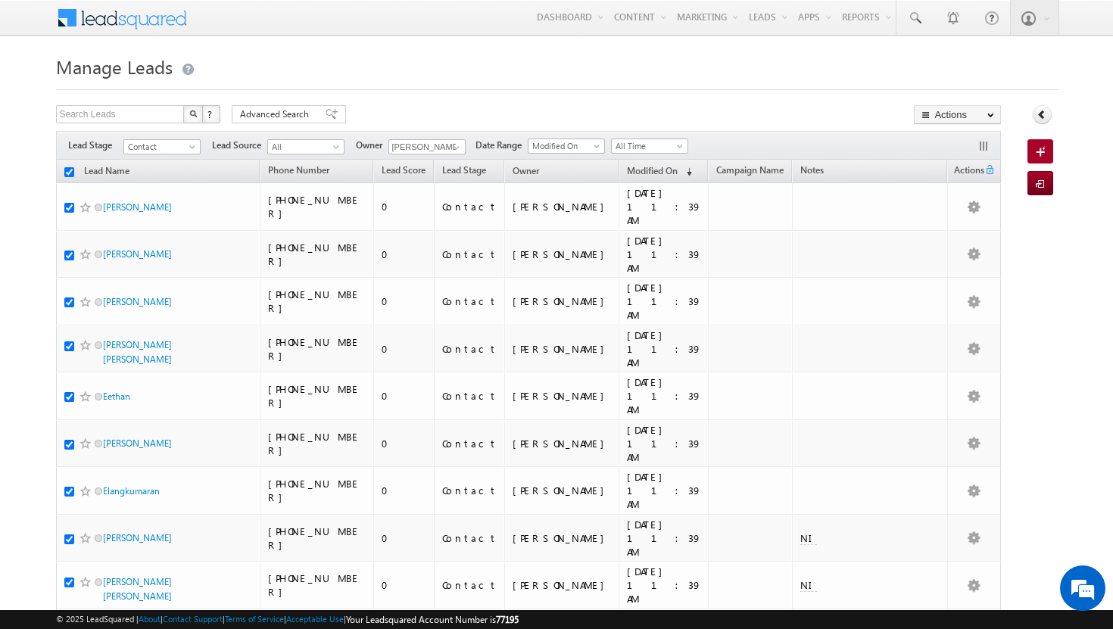
checkbox input "true"
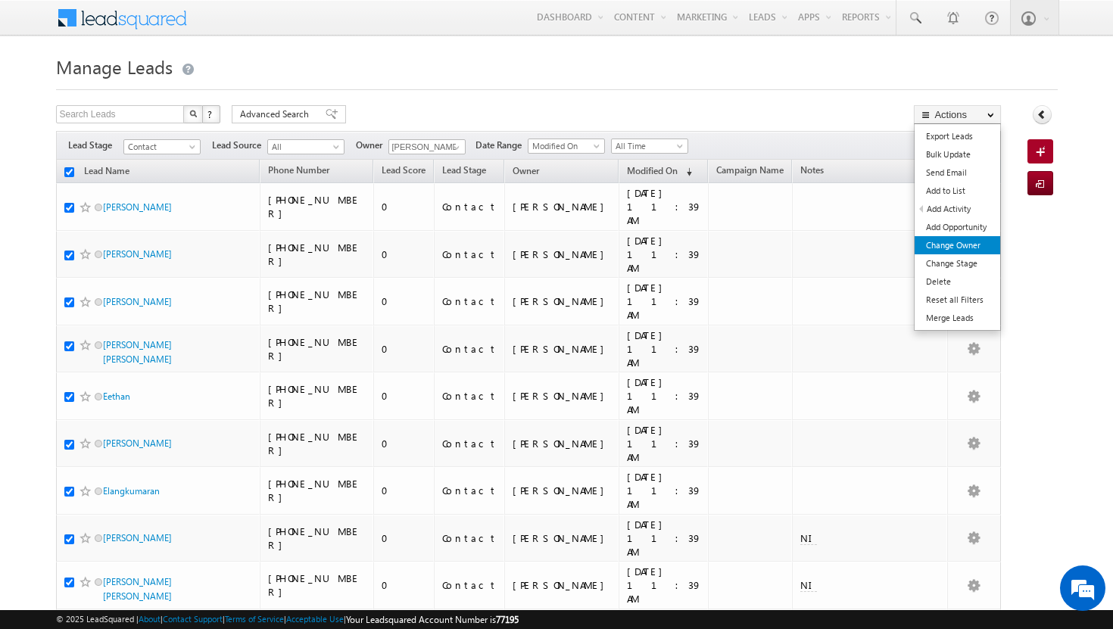
click at [950, 244] on link "Change Owner" at bounding box center [957, 245] width 86 height 18
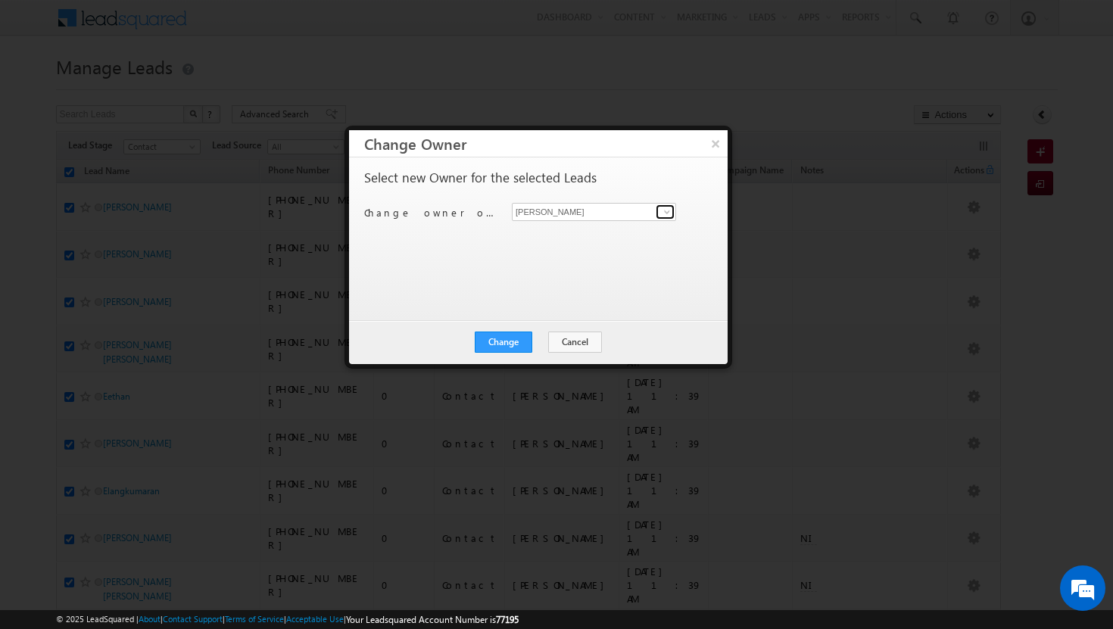
click at [673, 213] on link at bounding box center [665, 211] width 19 height 15
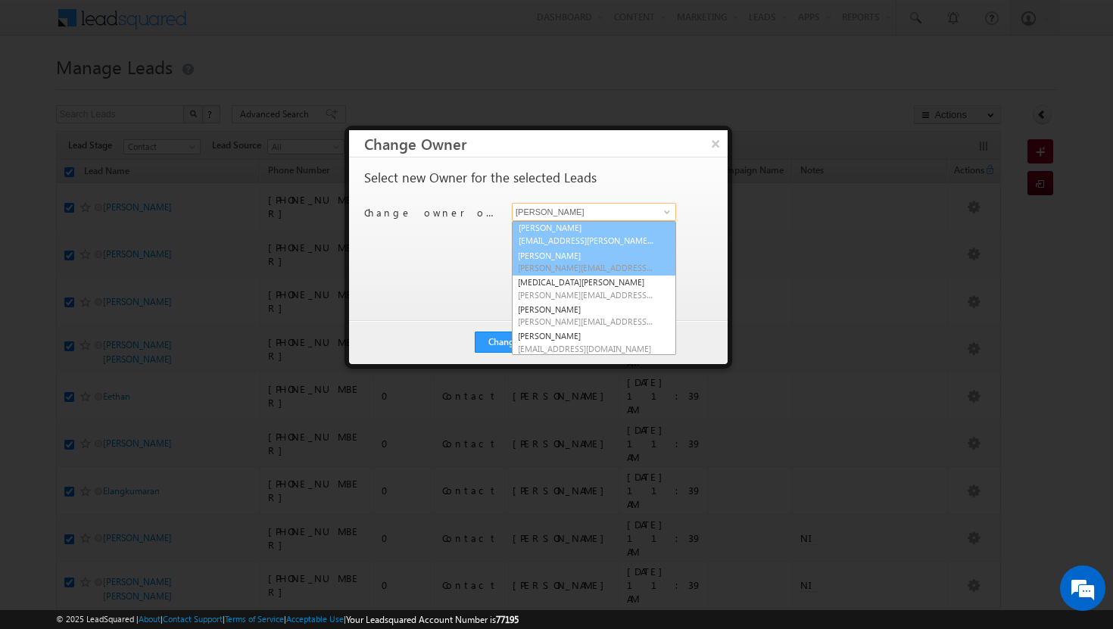
scroll to position [134, 0]
click at [588, 234] on link "[PERSON_NAME] [PERSON_NAME][EMAIL_ADDRESS][PERSON_NAME][DOMAIN_NAME]" at bounding box center [594, 235] width 164 height 29
type input "[PERSON_NAME]"
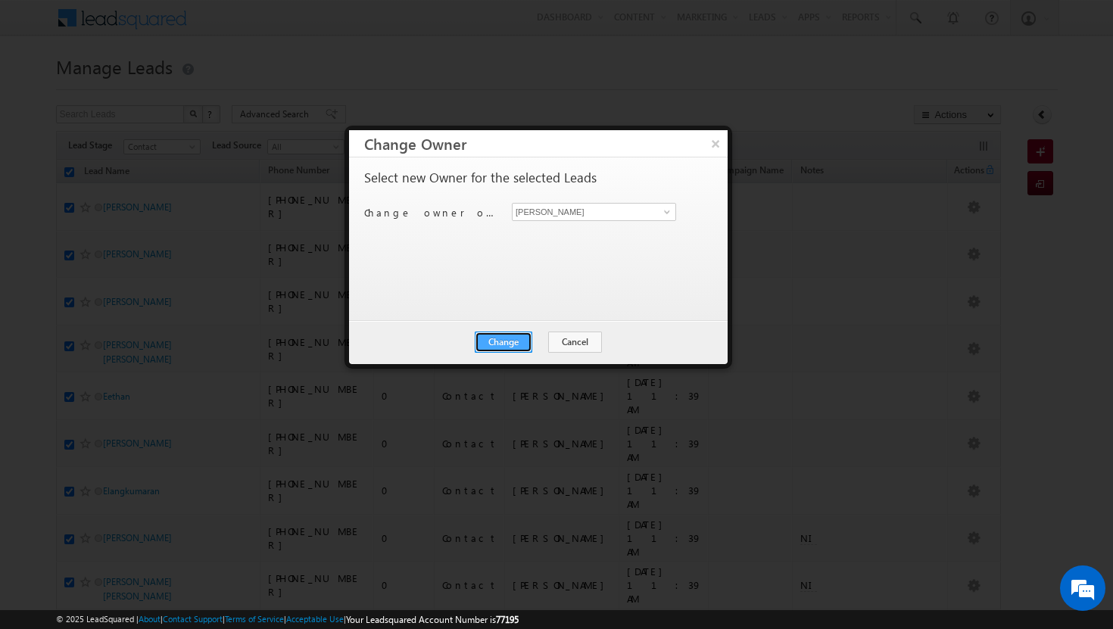
click at [519, 348] on button "Change" at bounding box center [504, 342] width 58 height 21
click at [550, 343] on button "Close" at bounding box center [540, 342] width 48 height 21
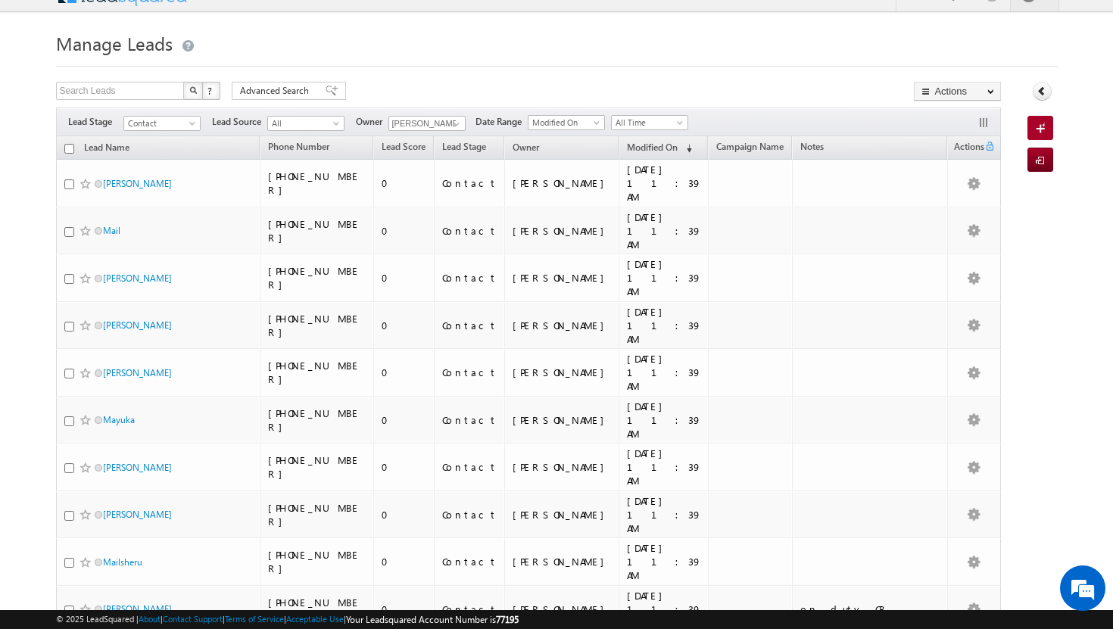
scroll to position [0, 0]
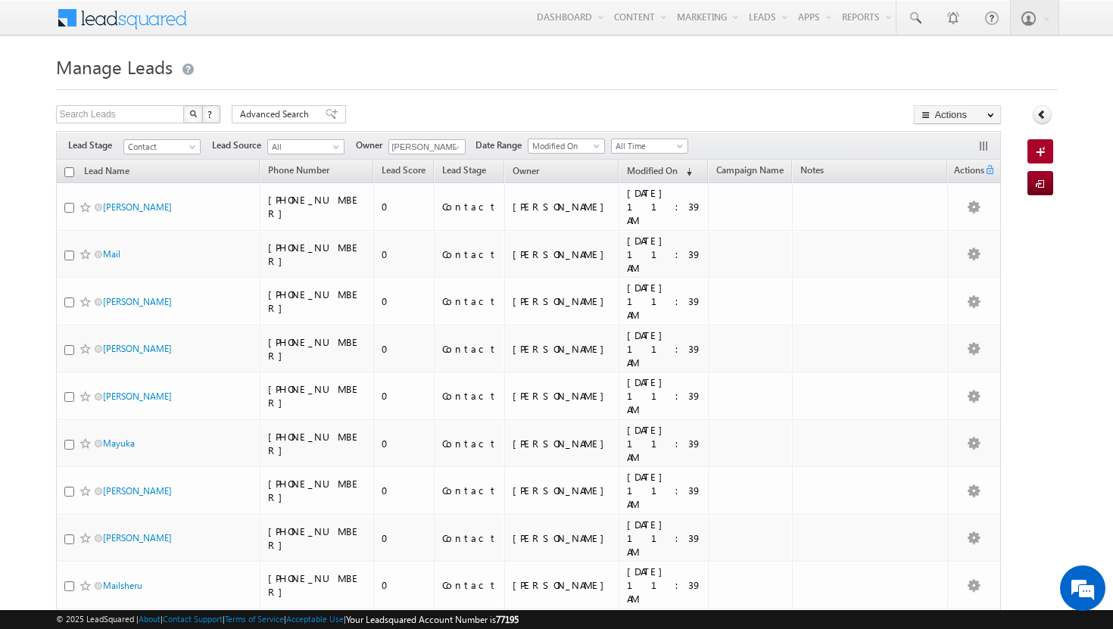
click at [70, 173] on input "checkbox" at bounding box center [69, 172] width 10 height 10
checkbox input "true"
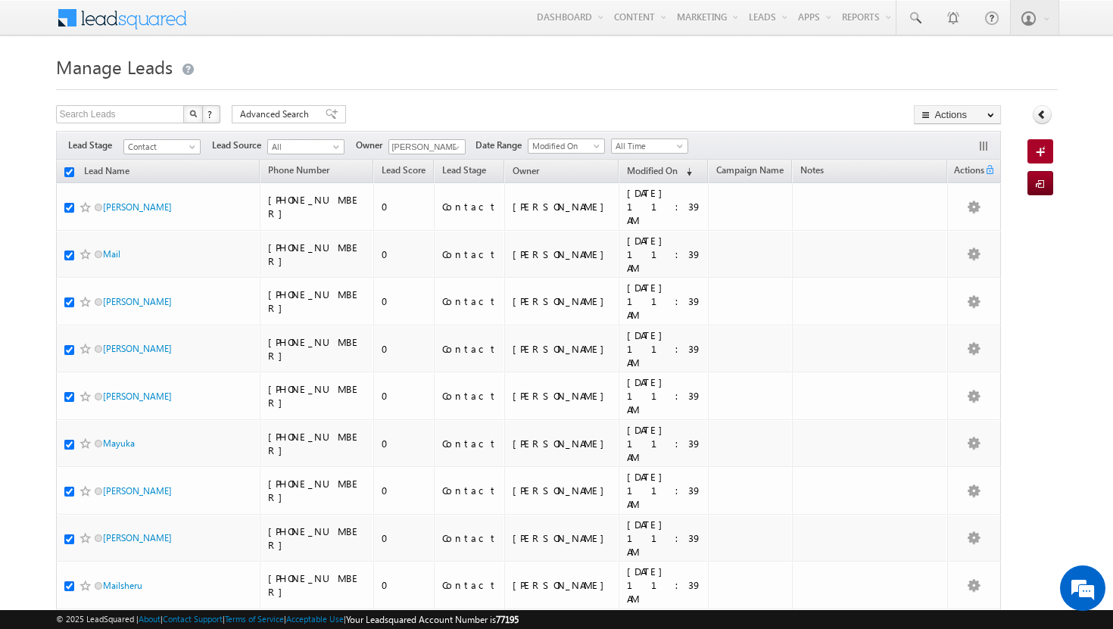
checkbox input "true"
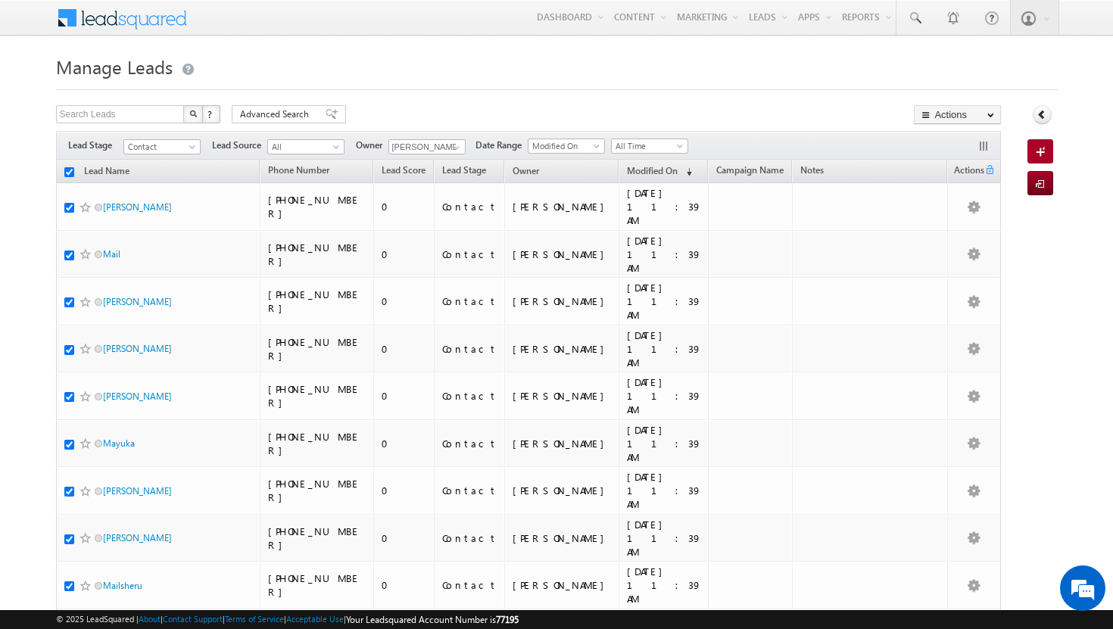
checkbox input "true"
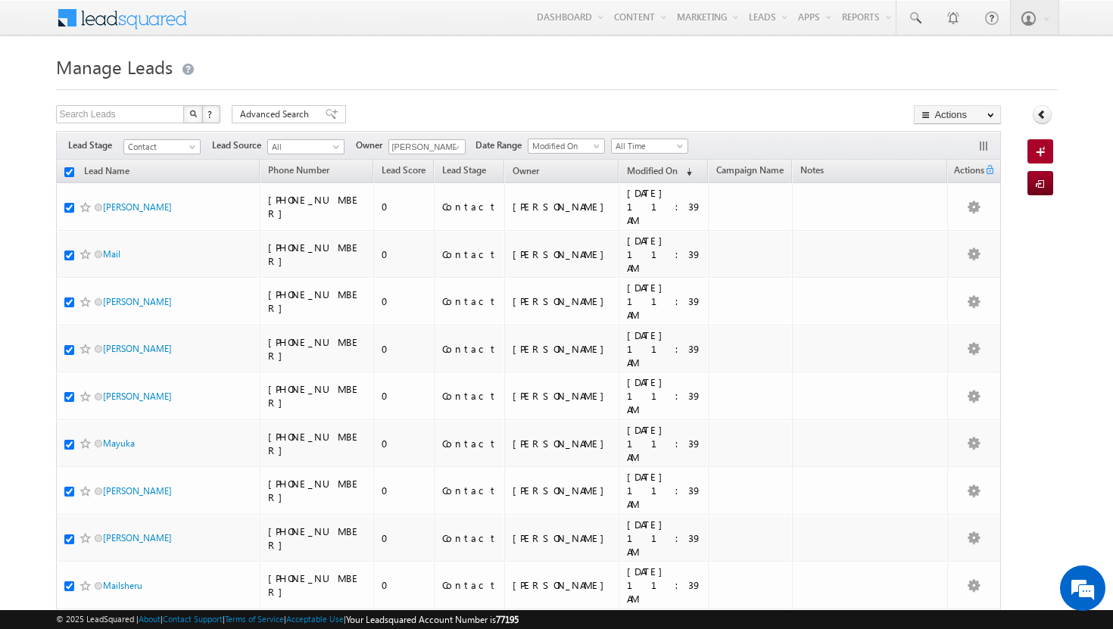
checkbox input "true"
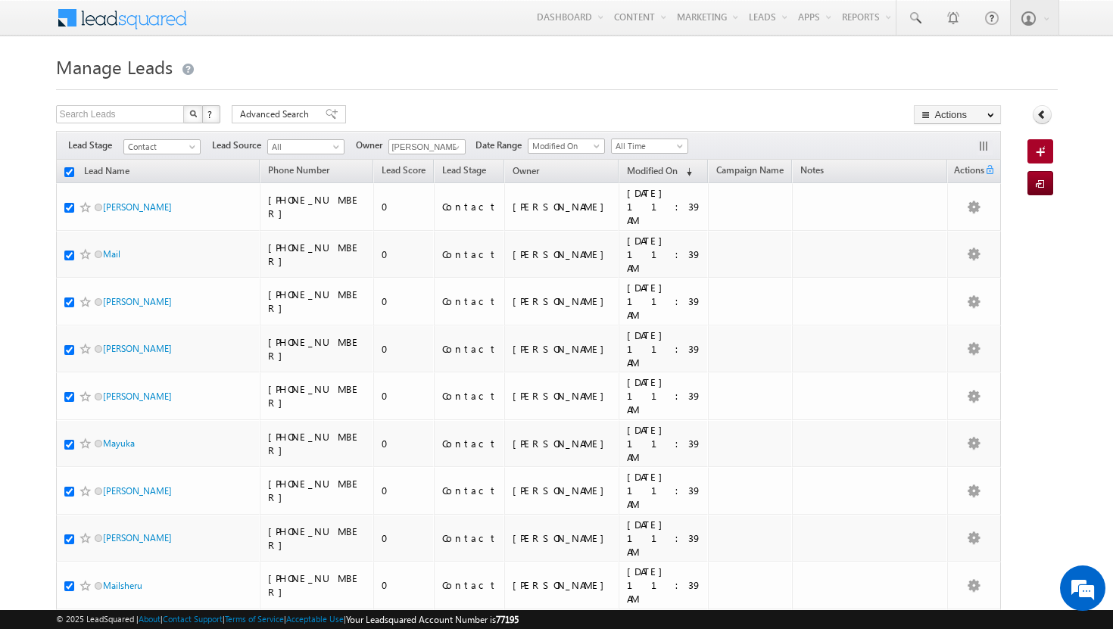
checkbox input "true"
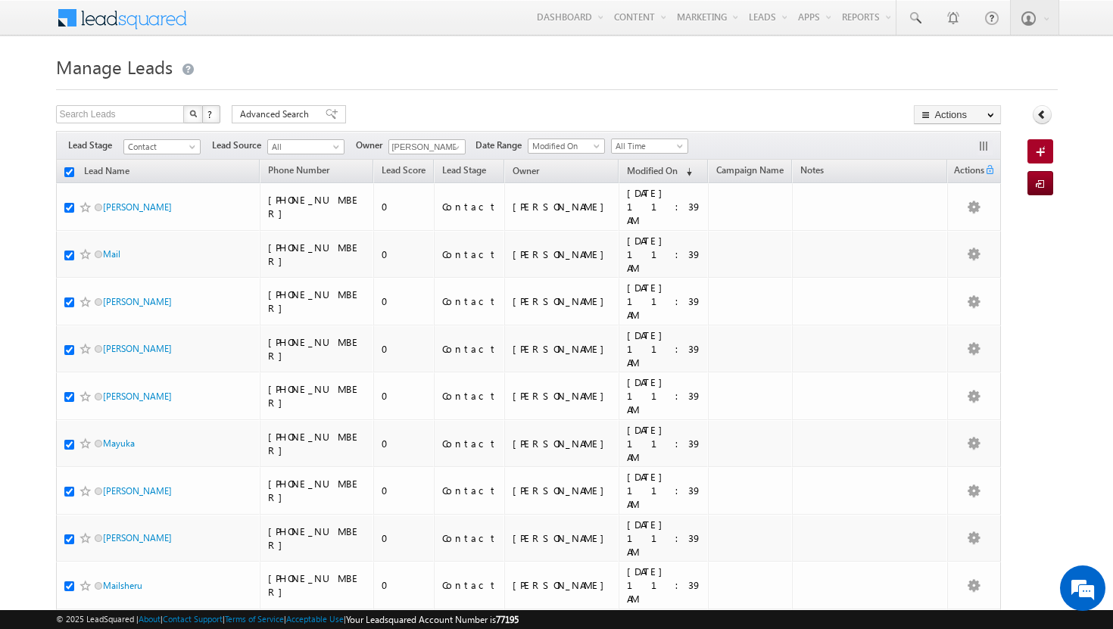
checkbox input "true"
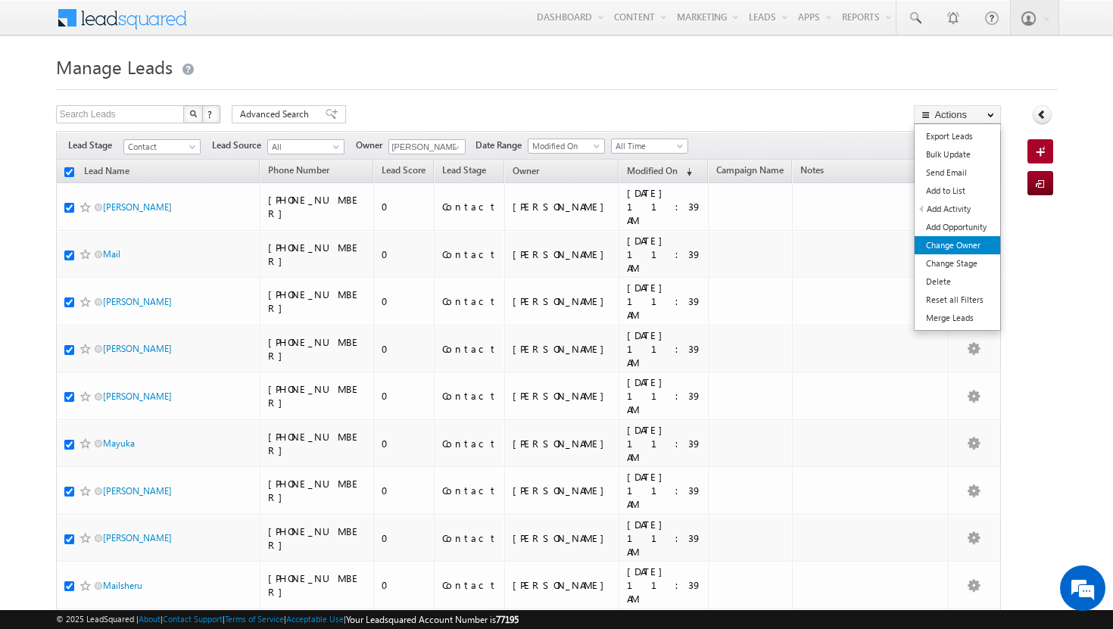
click at [978, 240] on link "Change Owner" at bounding box center [957, 245] width 86 height 18
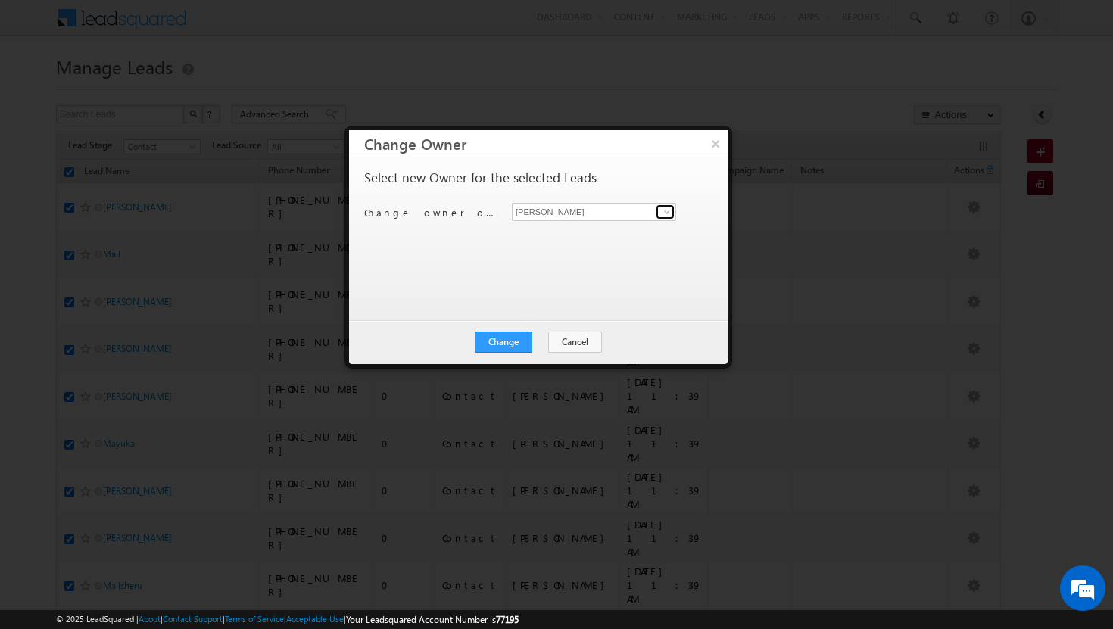
click at [666, 217] on span at bounding box center [667, 212] width 12 height 12
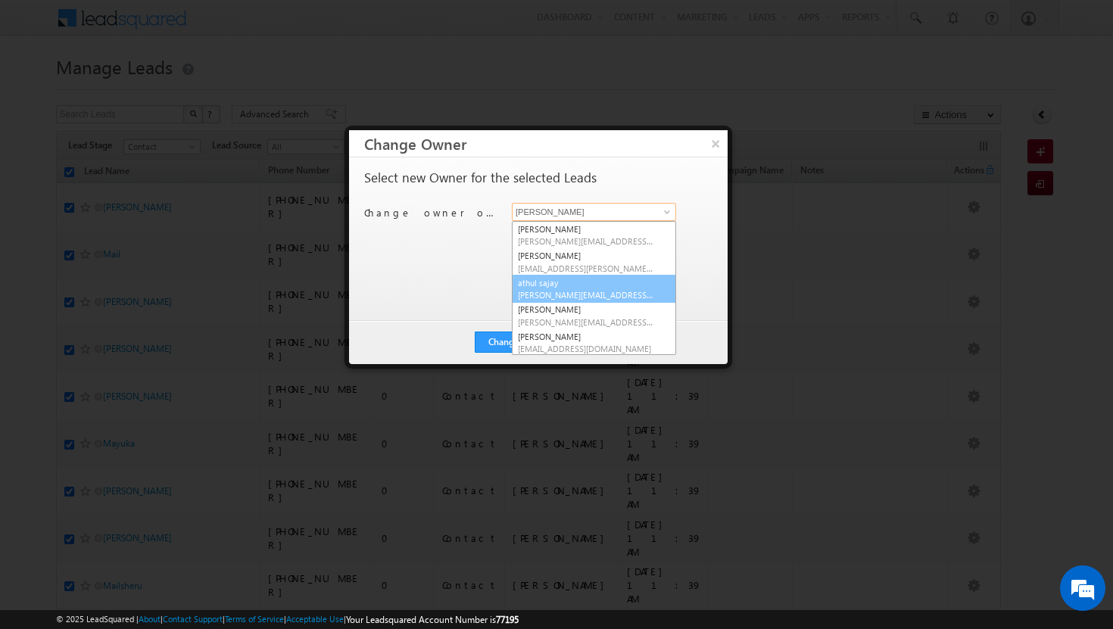
scroll to position [136, 0]
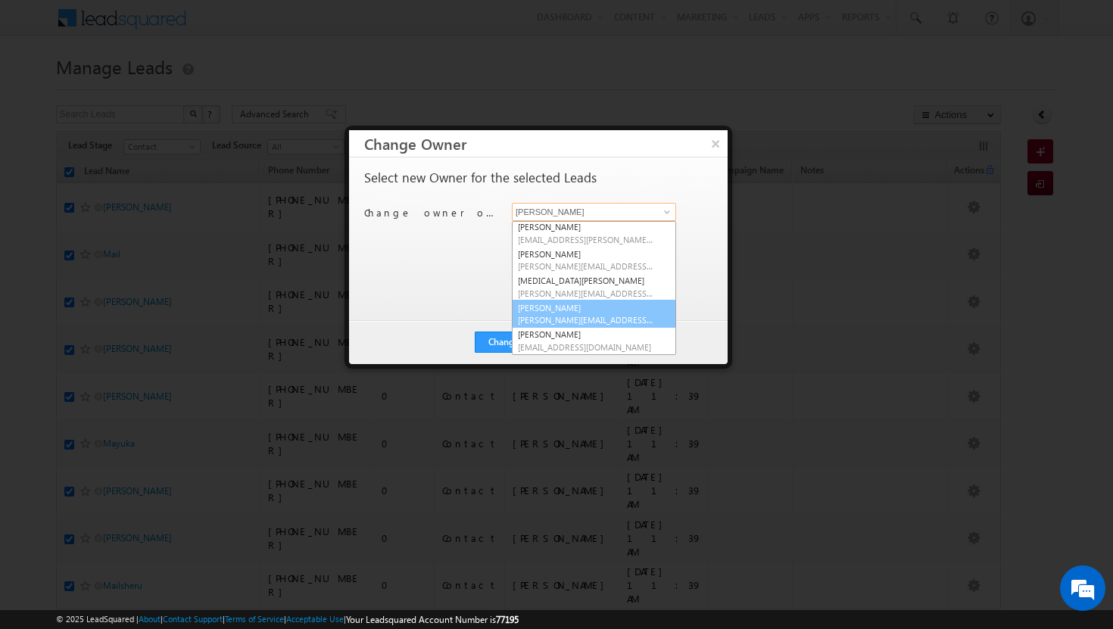
click at [584, 319] on span "[PERSON_NAME][EMAIL_ADDRESS][DOMAIN_NAME]" at bounding box center [586, 319] width 136 height 11
type input "[PERSON_NAME]"
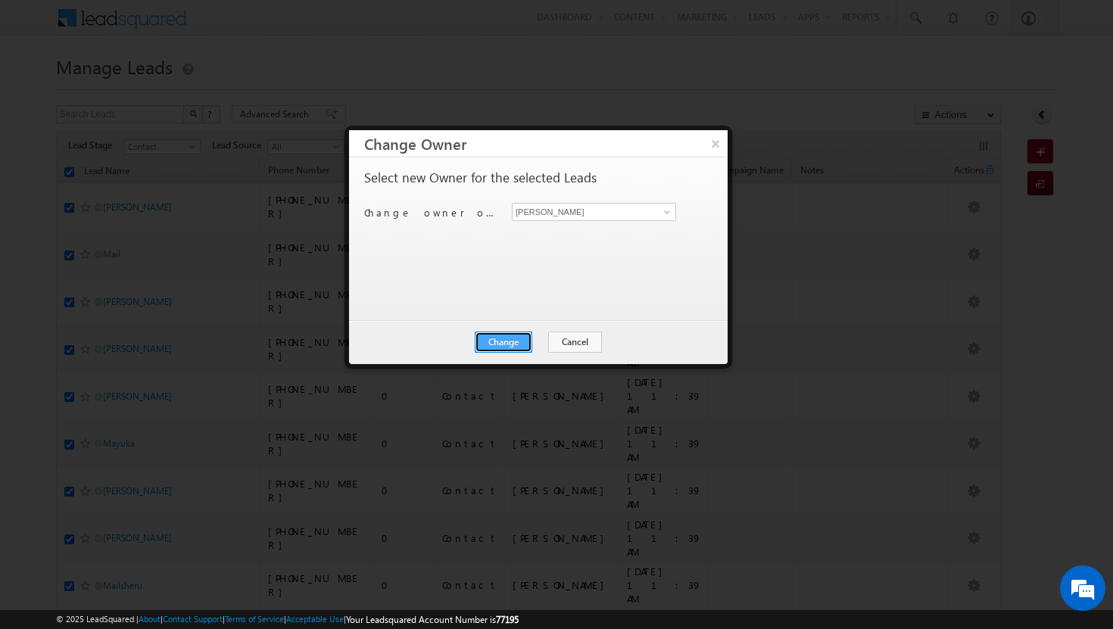
click at [510, 343] on button "Change" at bounding box center [504, 342] width 58 height 21
click at [536, 344] on button "Close" at bounding box center [540, 342] width 48 height 21
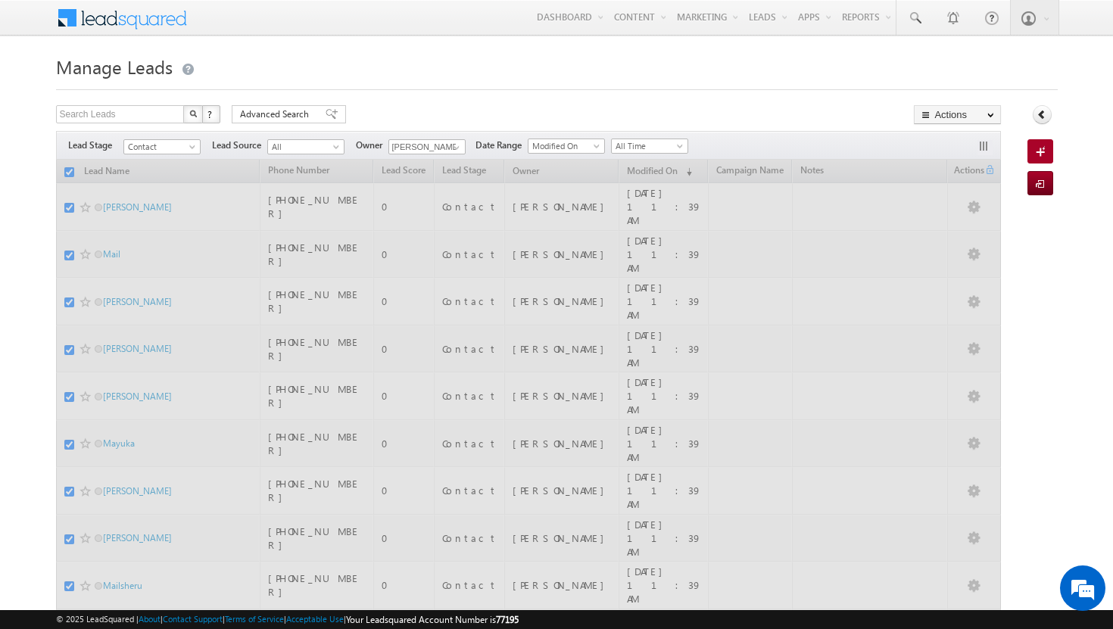
checkbox input "false"
